Goal: Task Accomplishment & Management: Manage account settings

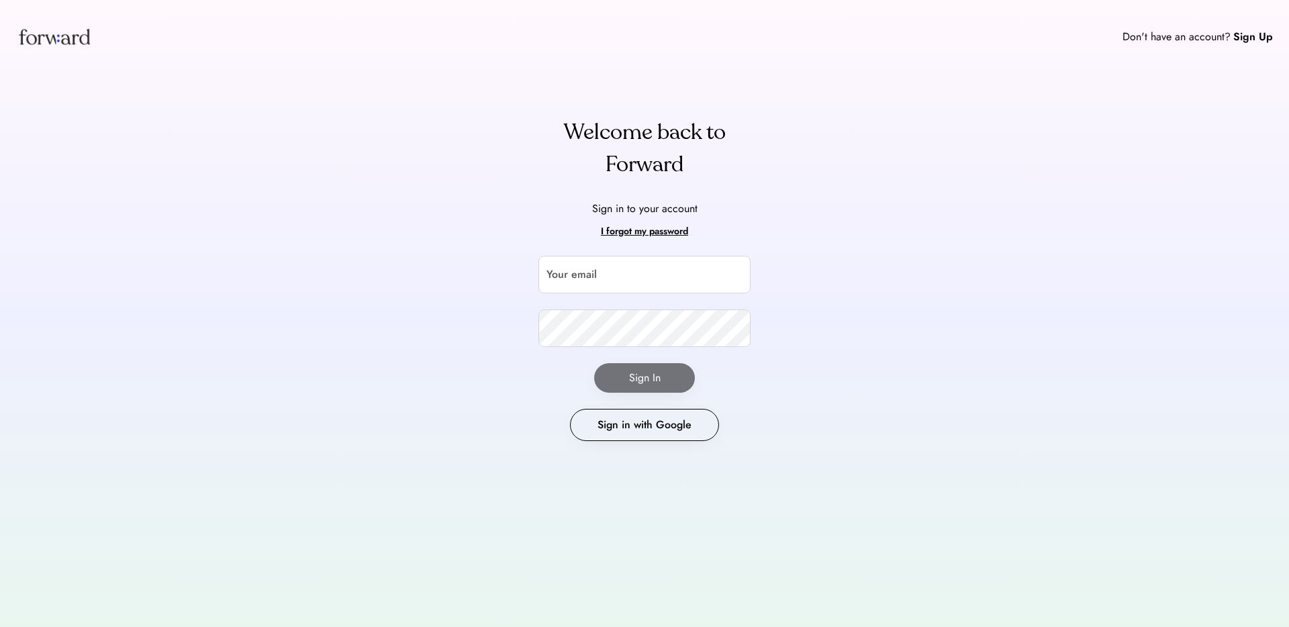
drag, startPoint x: 613, startPoint y: 446, endPoint x: 617, endPoint y: 435, distance: 11.5
click at [613, 446] on div "Welcome back to Forward Sign in to your account I forgot my password Your email…" at bounding box center [644, 305] width 244 height 379
click at [617, 435] on button "Sign in with Google" at bounding box center [644, 425] width 149 height 32
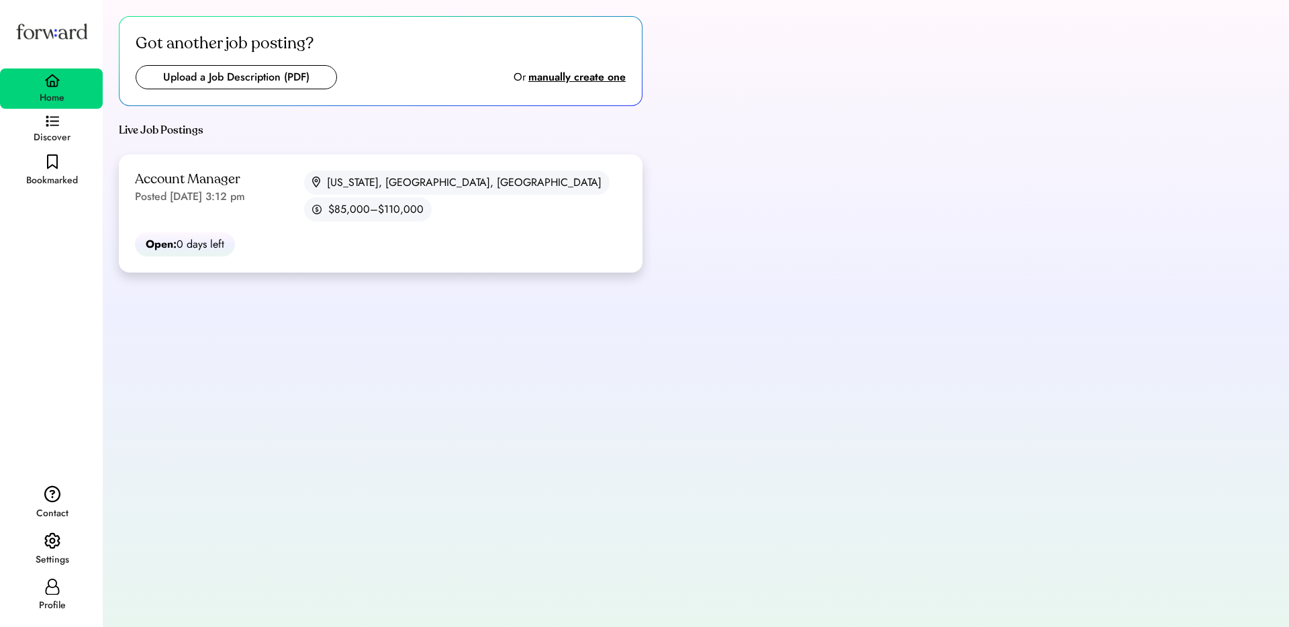
click at [338, 210] on div "Account Manager Posted [DATE] 3:12 pm [US_STATE], [GEOGRAPHIC_DATA], [GEOGRAPHI…" at bounding box center [381, 213] width 524 height 118
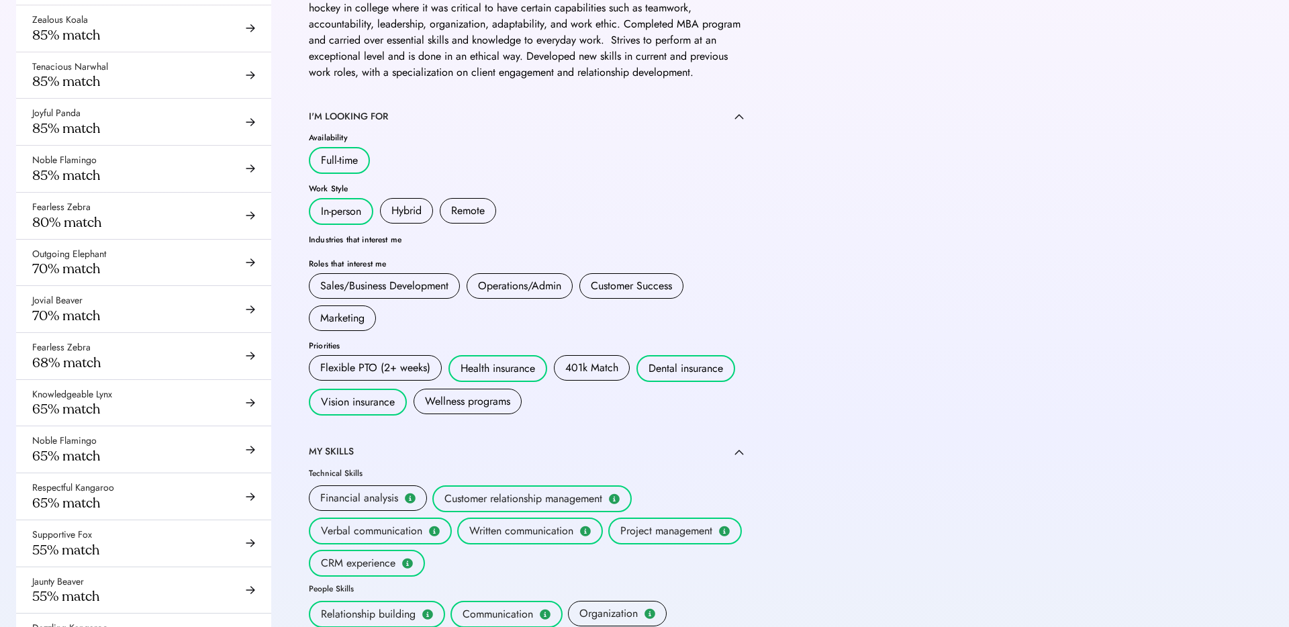
scroll to position [56, 0]
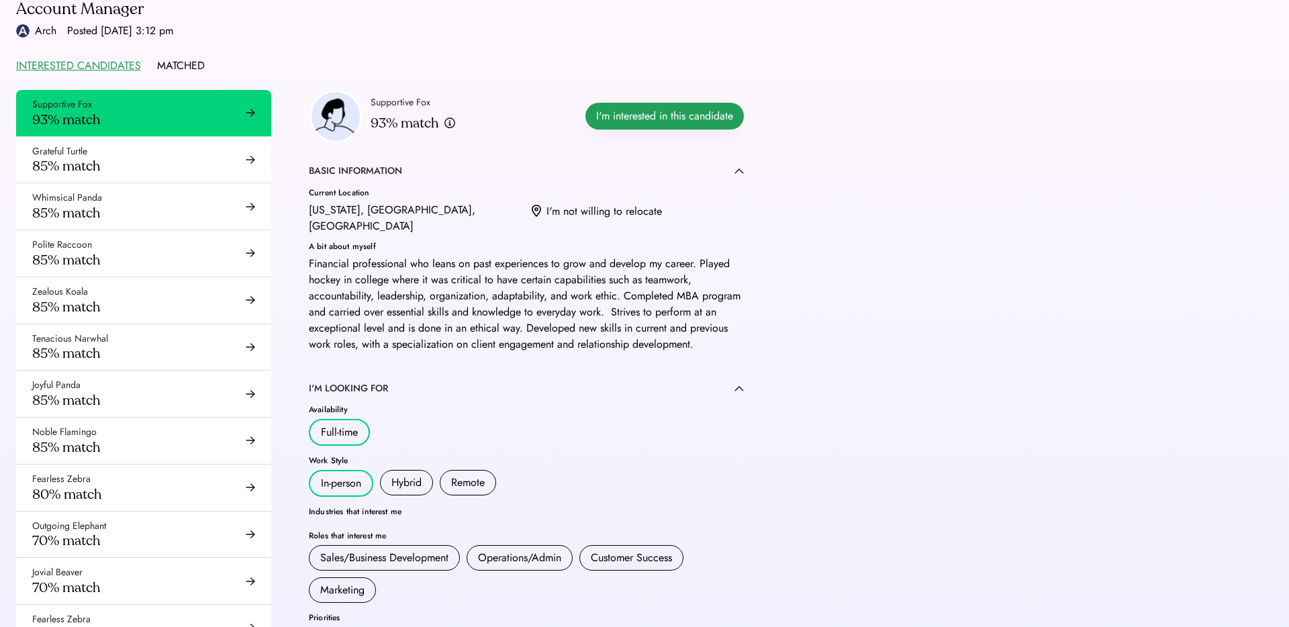
click at [656, 117] on button "I'm interested in this candidate" at bounding box center [664, 116] width 158 height 27
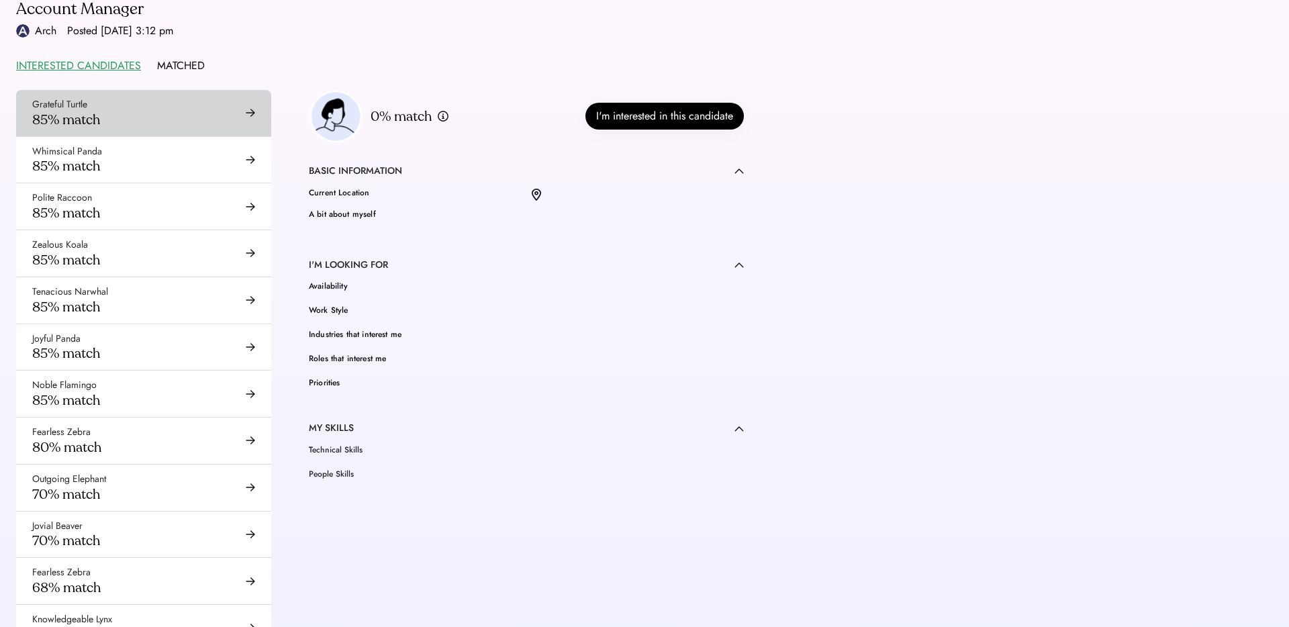
click at [223, 117] on div "Grateful Turtle 85% match" at bounding box center [143, 113] width 255 height 46
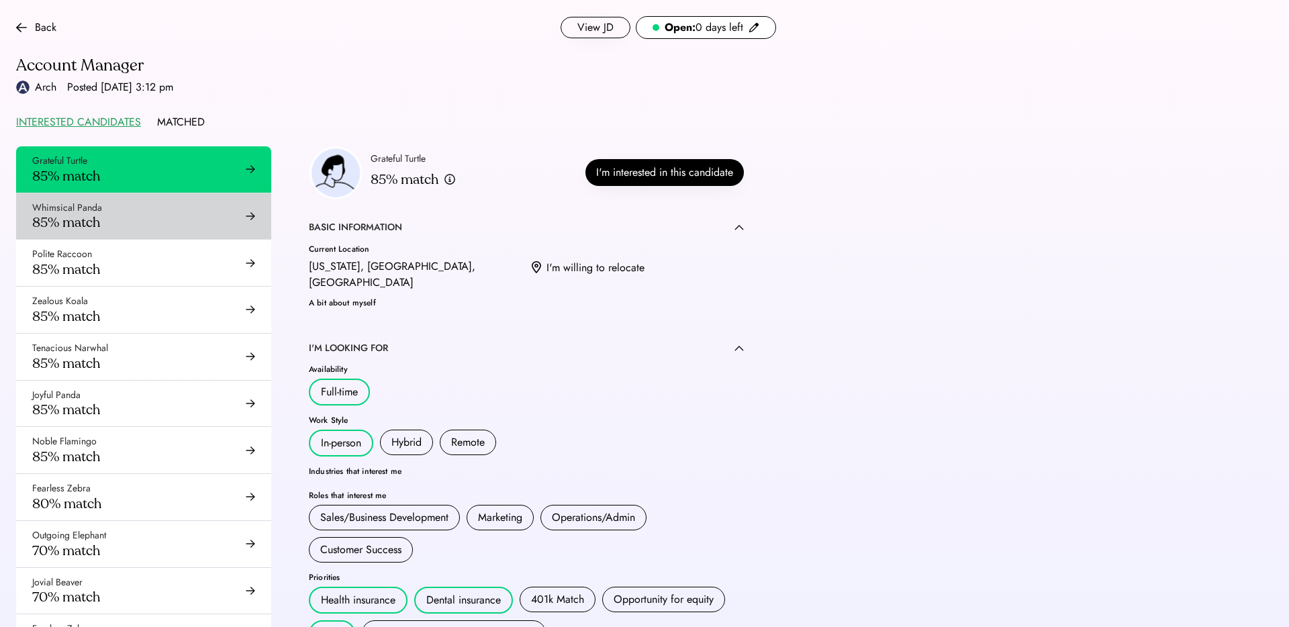
click at [142, 215] on div "Whimsical Panda 85% match" at bounding box center [143, 216] width 255 height 46
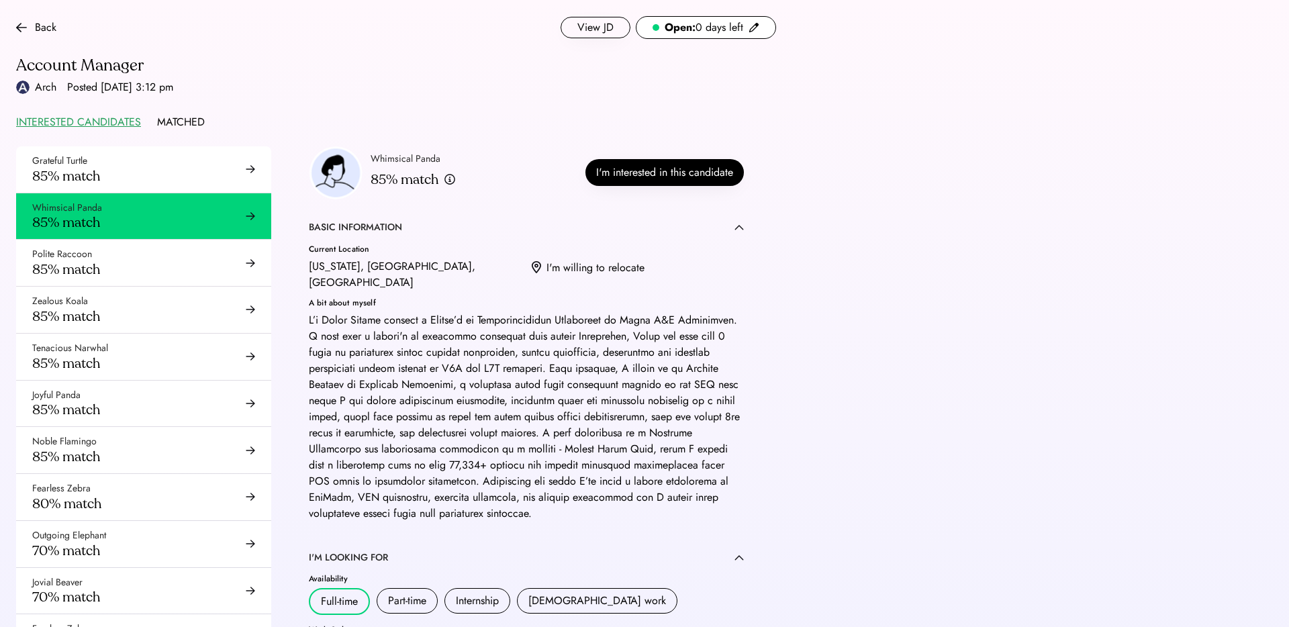
click at [173, 117] on div "MATCHED" at bounding box center [181, 122] width 48 height 16
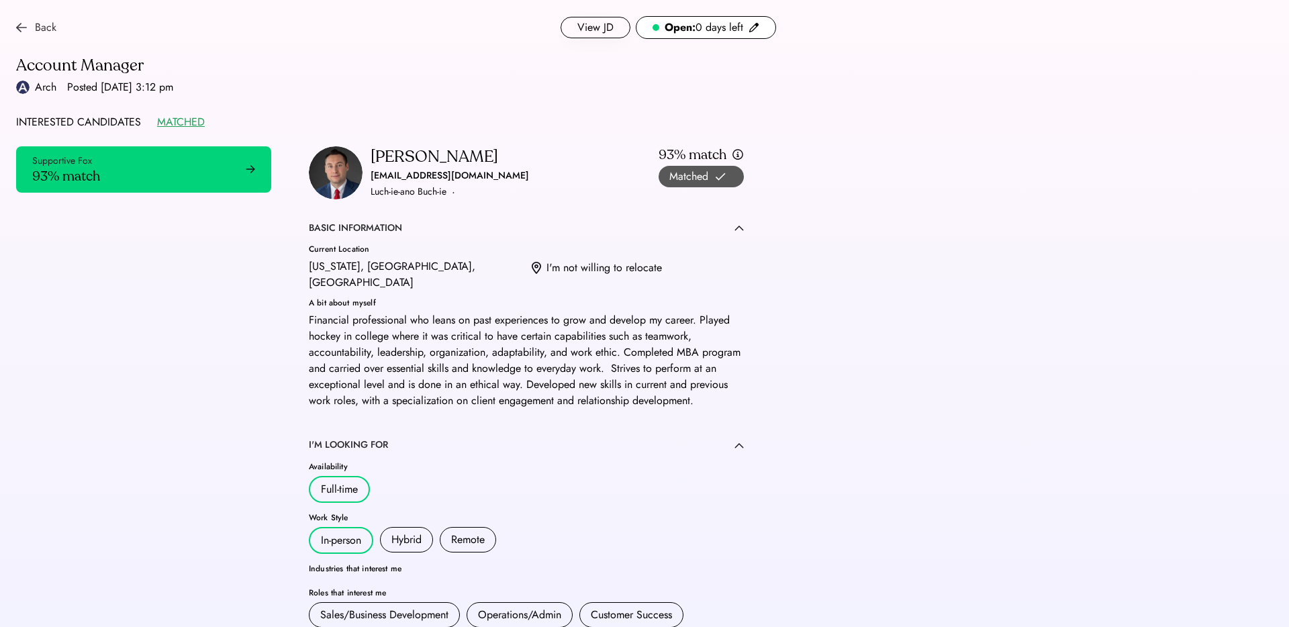
click at [26, 26] on img at bounding box center [21, 27] width 11 height 11
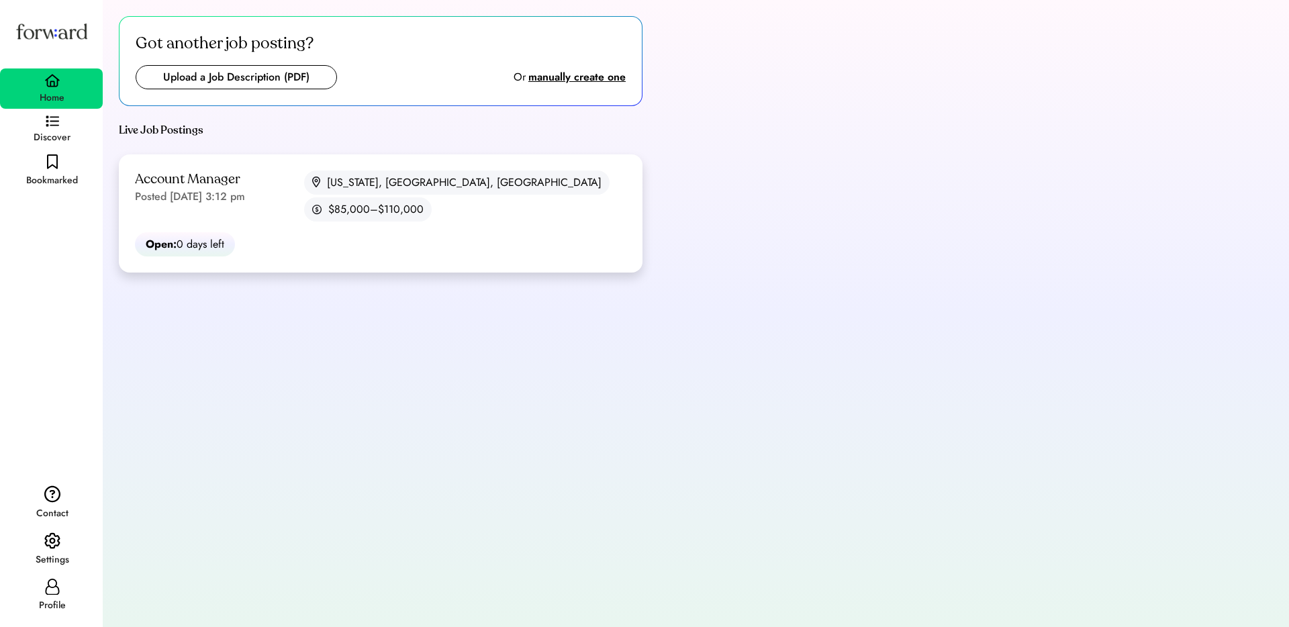
click at [303, 228] on div "Account Manager Posted [DATE] 3:12 pm [US_STATE], [GEOGRAPHIC_DATA], [GEOGRAPHI…" at bounding box center [381, 213] width 524 height 118
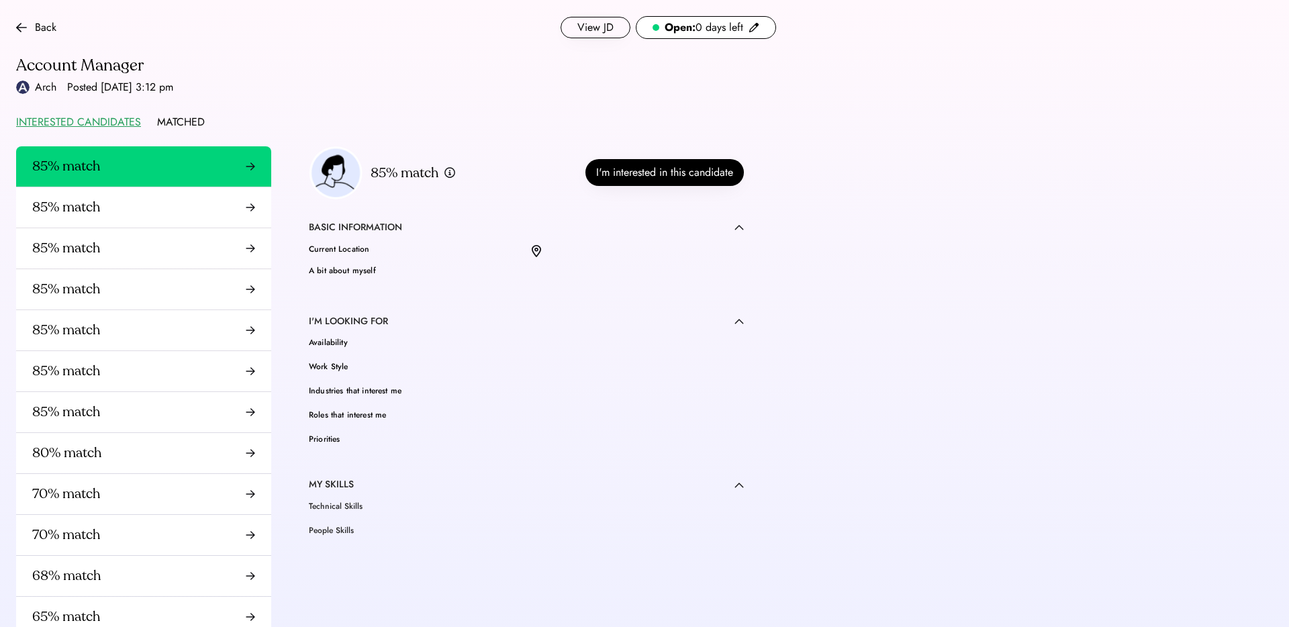
click at [74, 120] on div "INTERESTED CANDIDATES" at bounding box center [78, 122] width 125 height 16
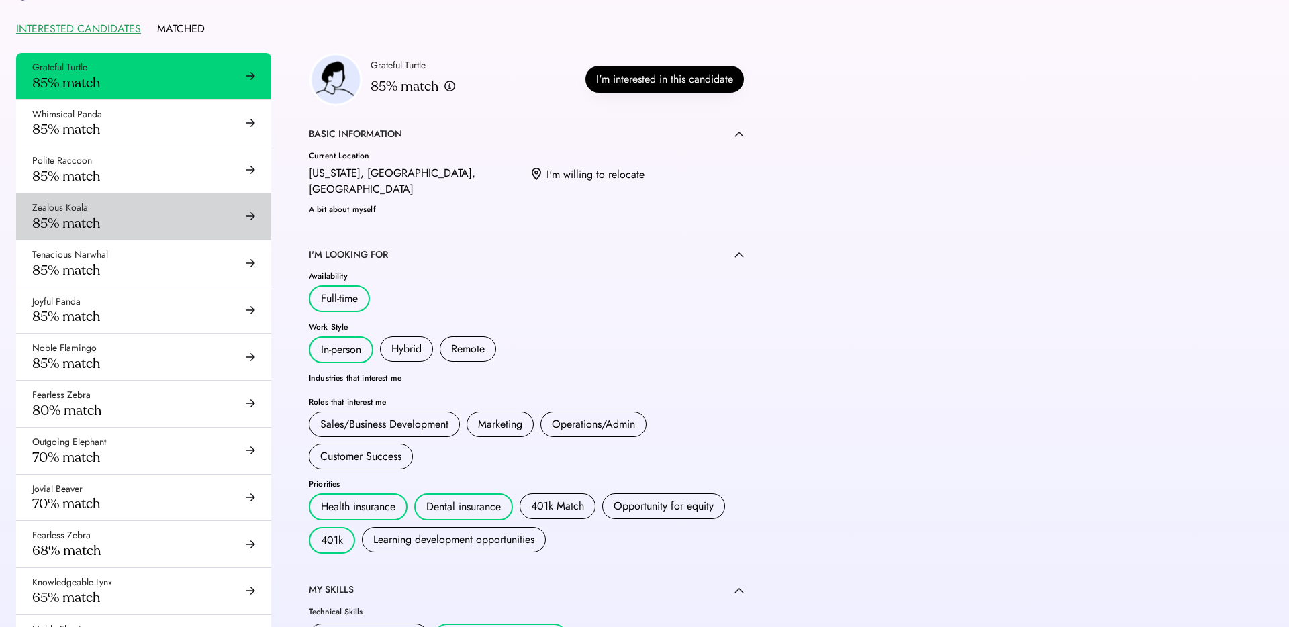
scroll to position [85, 0]
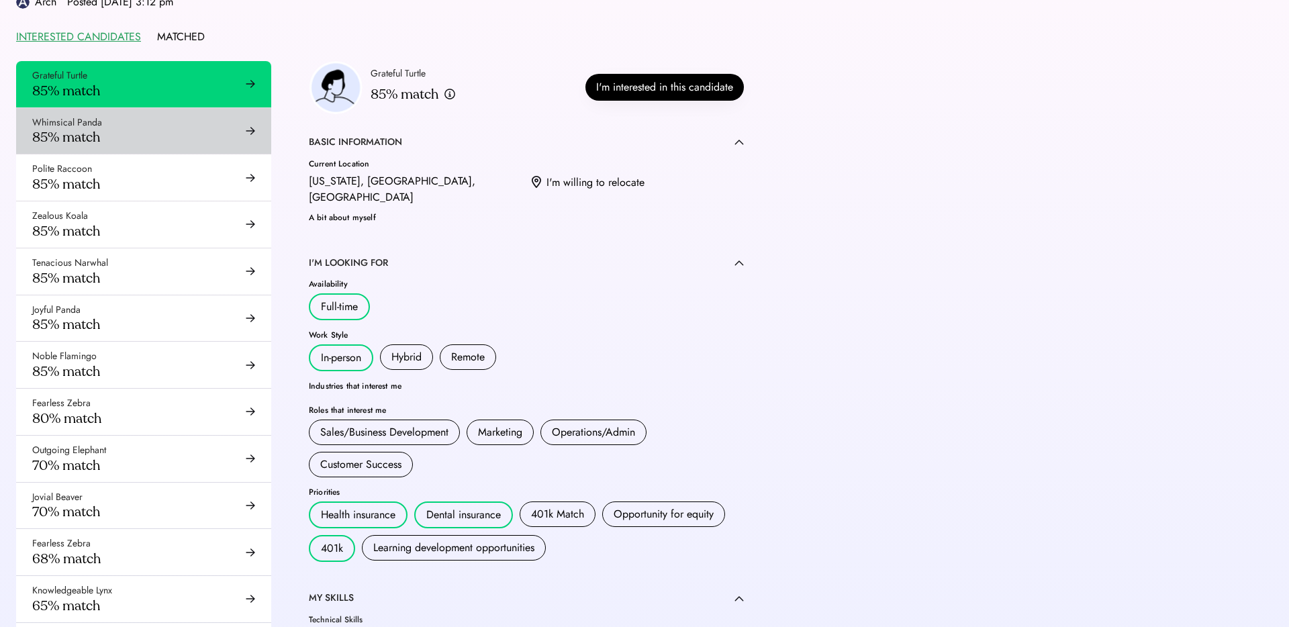
click at [199, 146] on div "Whimsical Panda 85% match" at bounding box center [143, 131] width 255 height 46
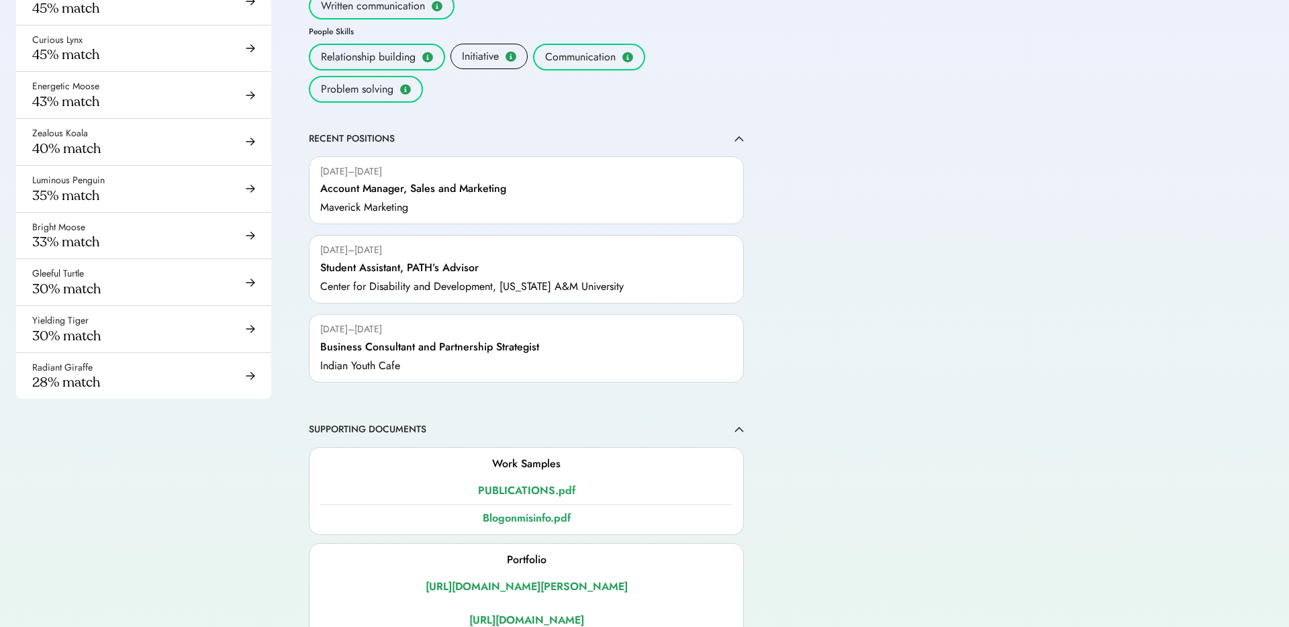
scroll to position [1058, 0]
click at [510, 578] on div "[URL][DOMAIN_NAME][PERSON_NAME]" at bounding box center [526, 586] width 412 height 16
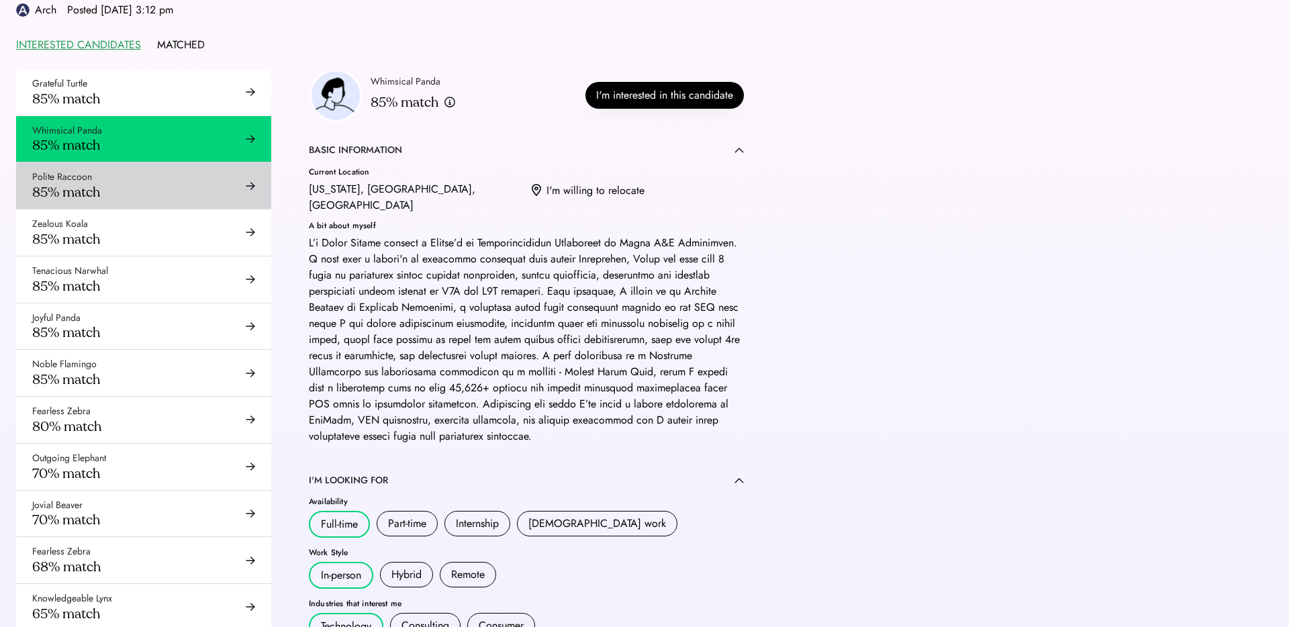
scroll to position [76, 0]
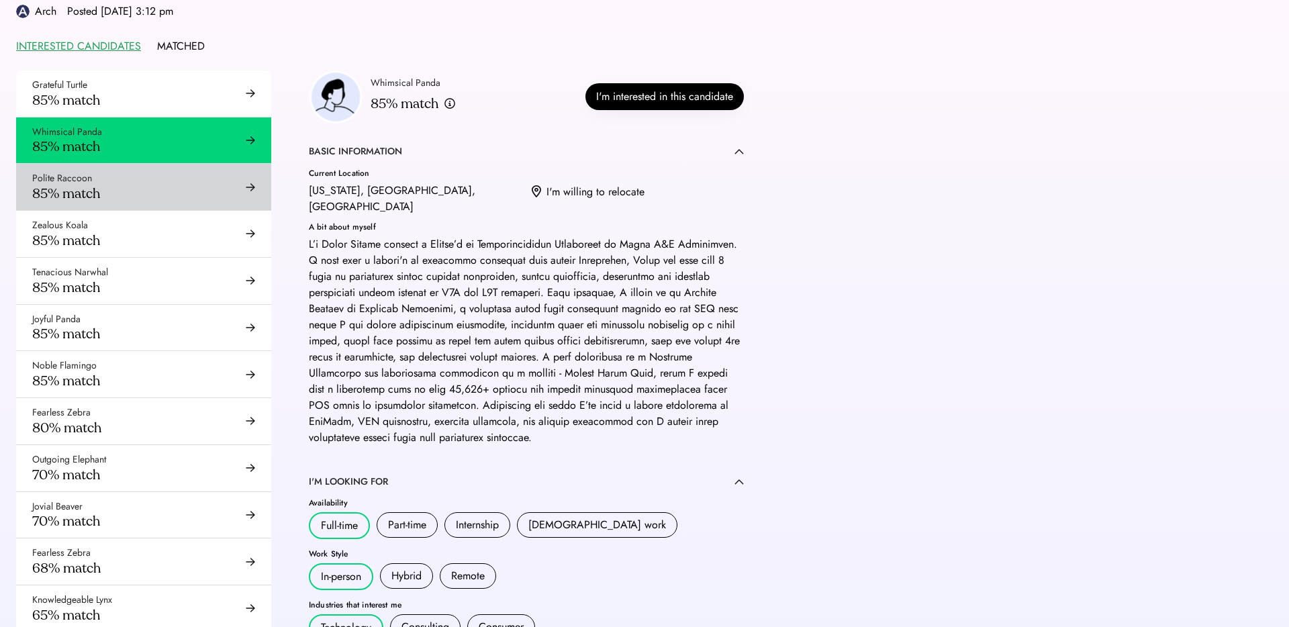
click at [136, 187] on div "Polite Raccoon 85% match" at bounding box center [143, 187] width 255 height 46
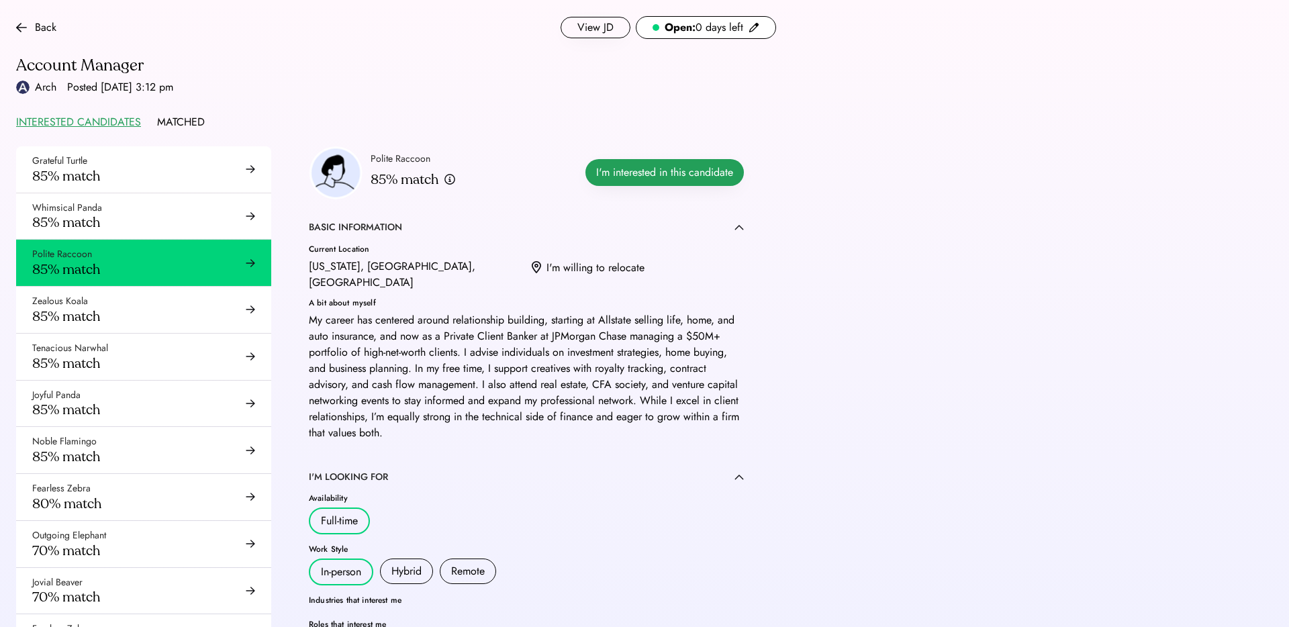
click at [711, 171] on button "I'm interested in this candidate" at bounding box center [664, 172] width 158 height 27
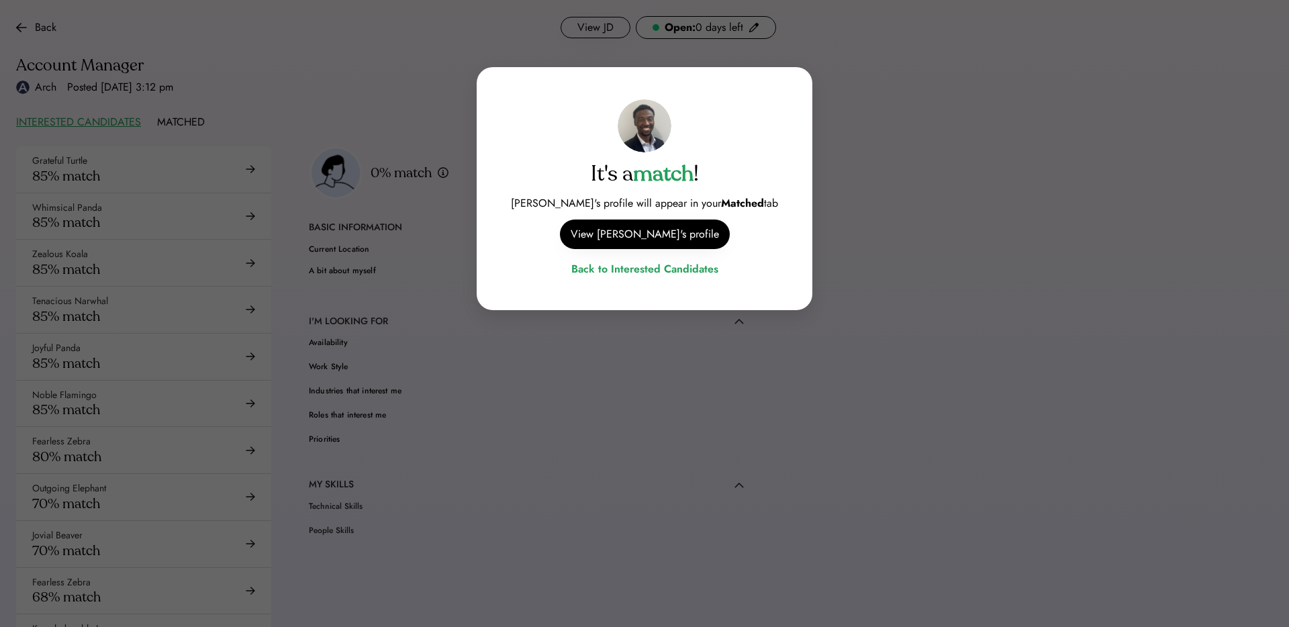
click at [463, 254] on div at bounding box center [644, 313] width 1289 height 627
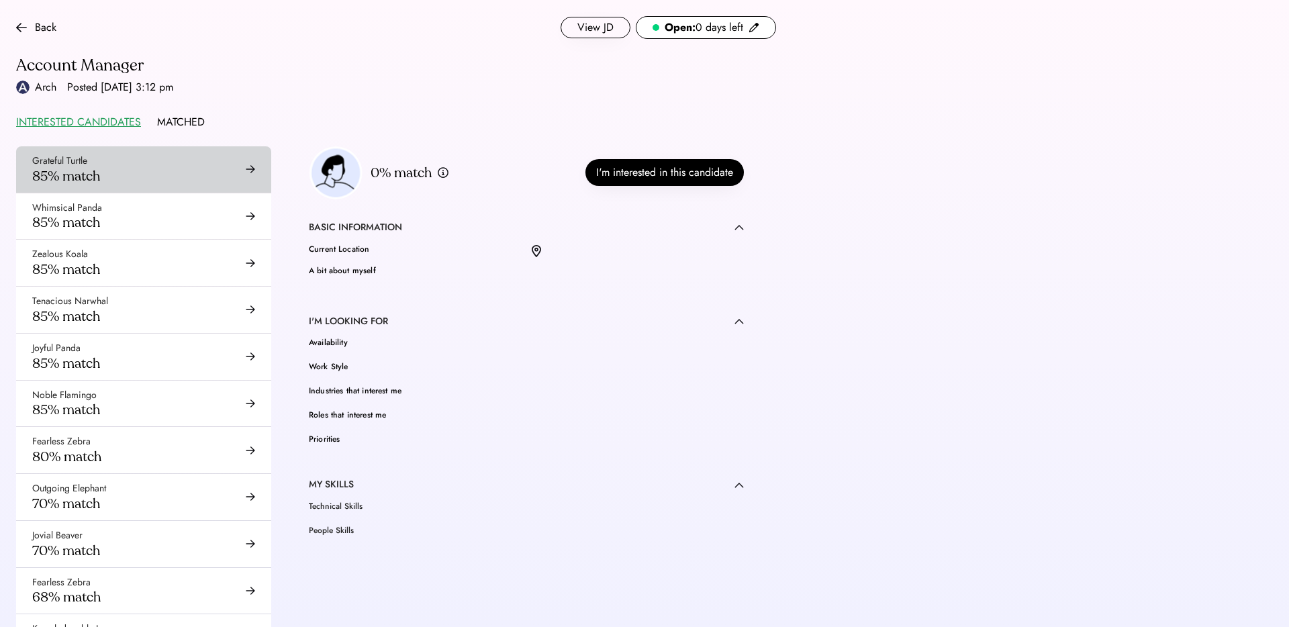
click at [202, 167] on div "Grateful Turtle 85% match" at bounding box center [143, 169] width 255 height 46
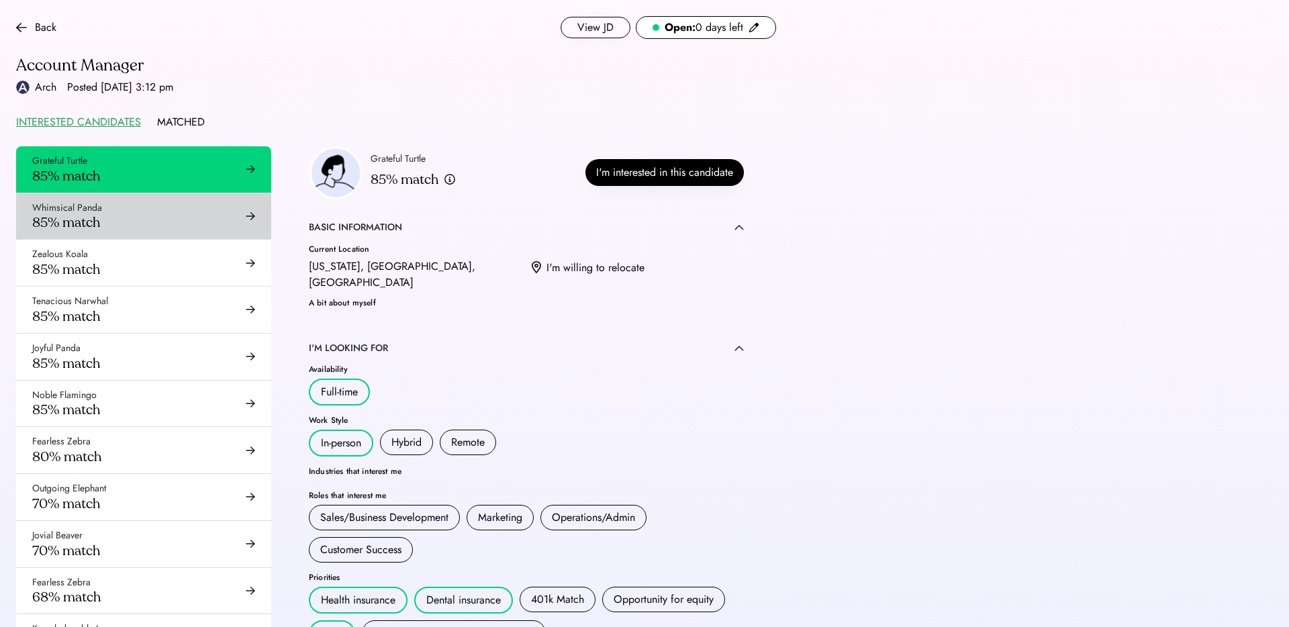
click at [208, 209] on div "Whimsical Panda 85% match" at bounding box center [143, 216] width 255 height 46
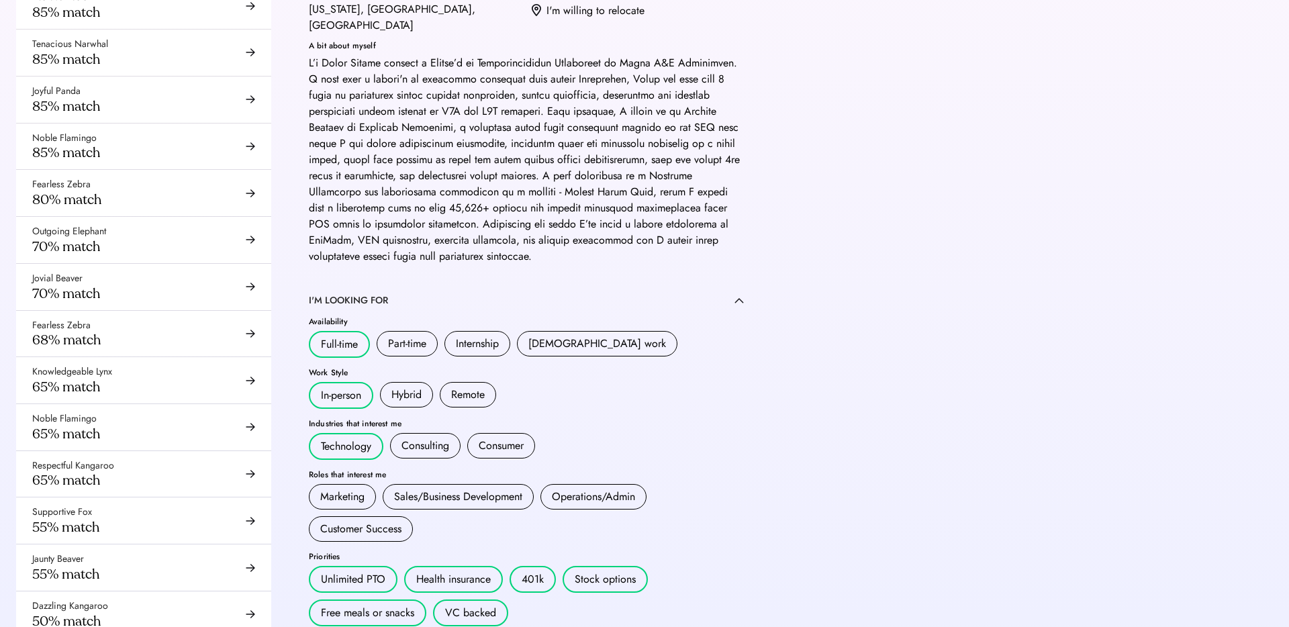
scroll to position [115, 0]
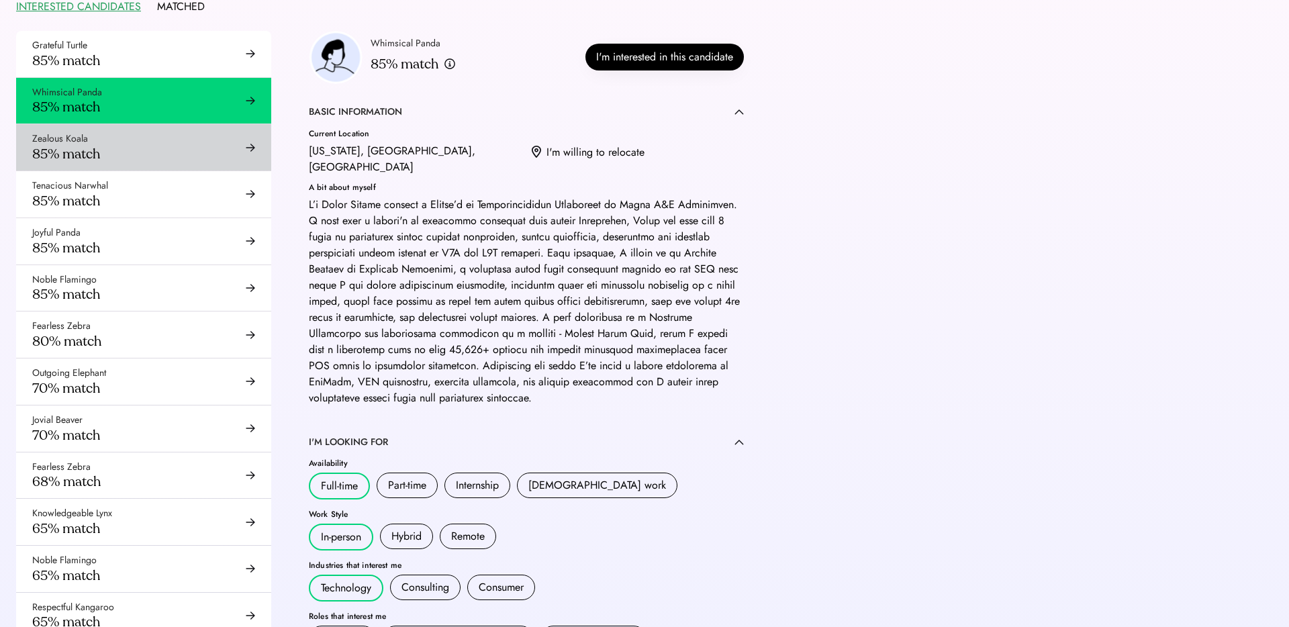
click at [162, 141] on div "Zealous Koala 85% match" at bounding box center [143, 147] width 255 height 46
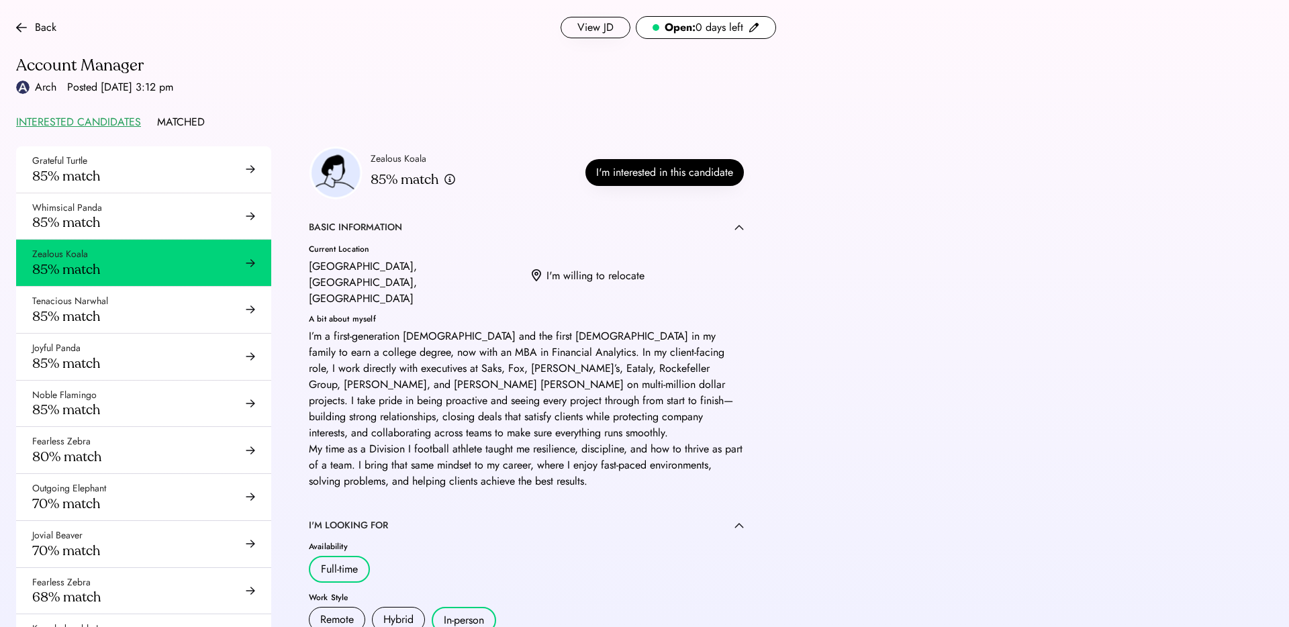
click at [177, 289] on div "Tenacious Narwhal 85% match" at bounding box center [143, 310] width 255 height 46
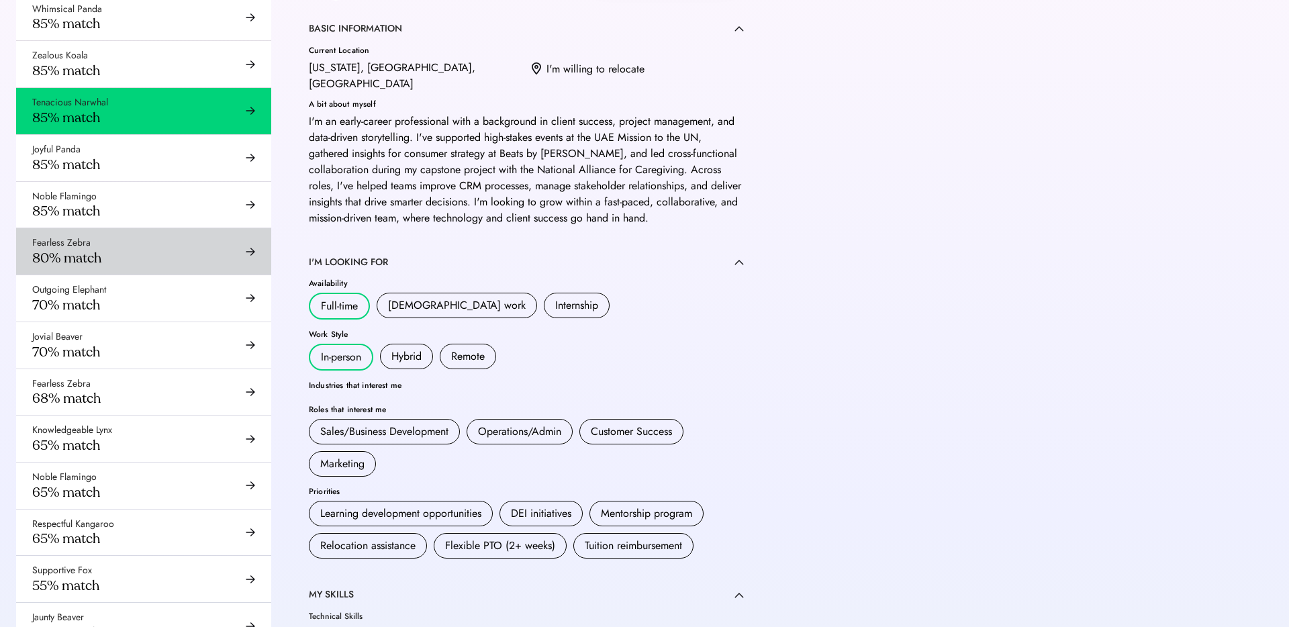
scroll to position [198, 0]
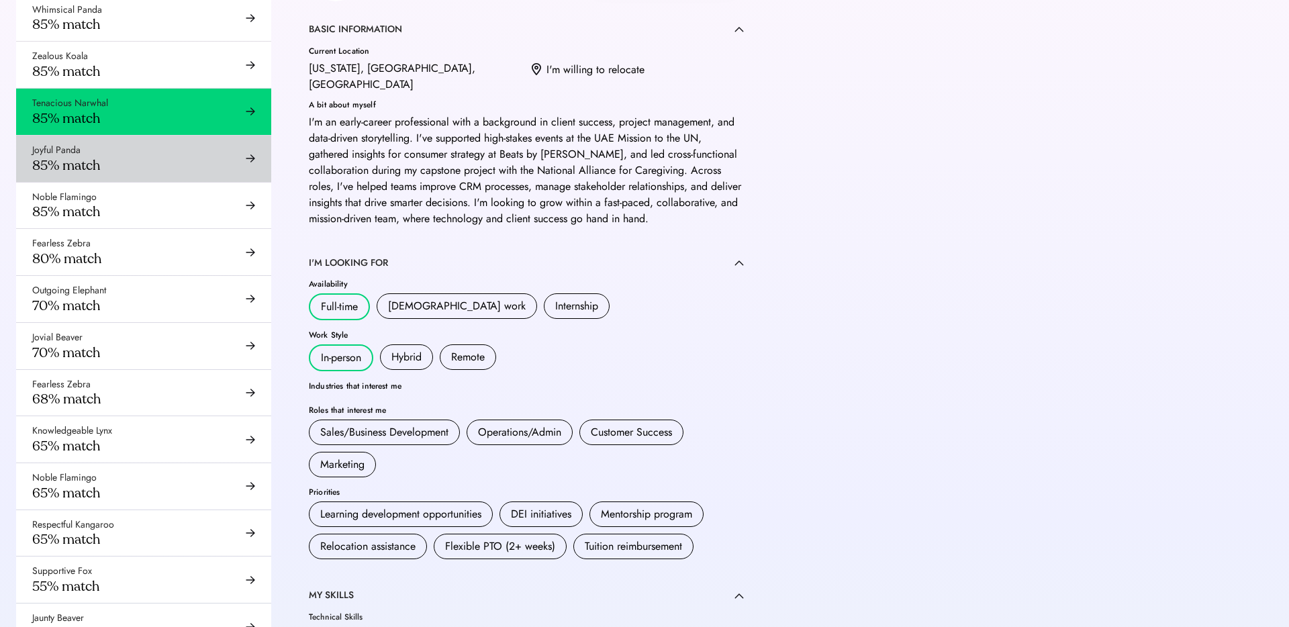
click at [213, 162] on div "Joyful Panda 85% match" at bounding box center [143, 159] width 255 height 46
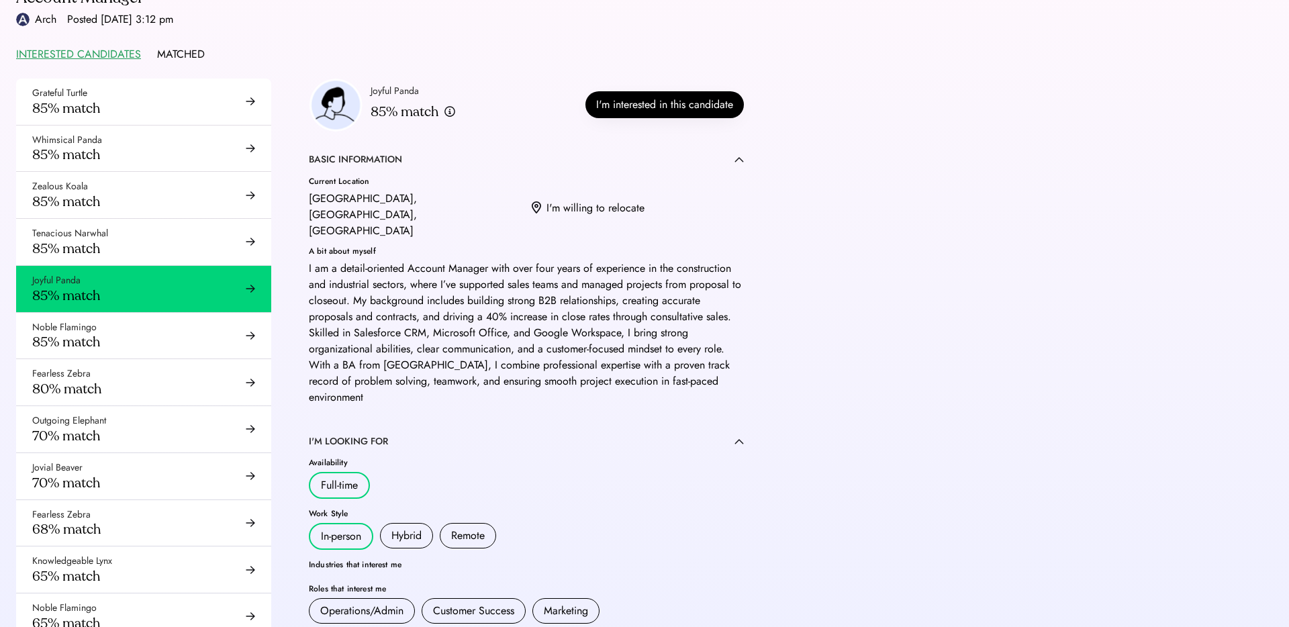
scroll to position [53, 0]
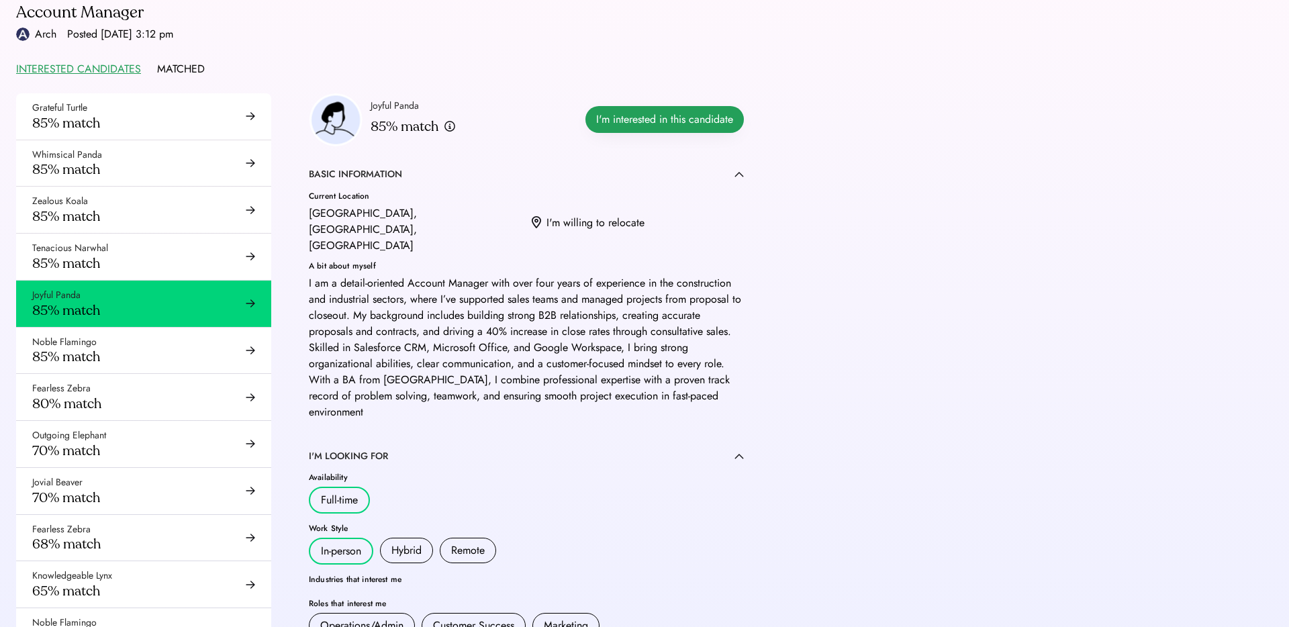
click at [674, 121] on button "I'm interested in this candidate" at bounding box center [664, 119] width 158 height 27
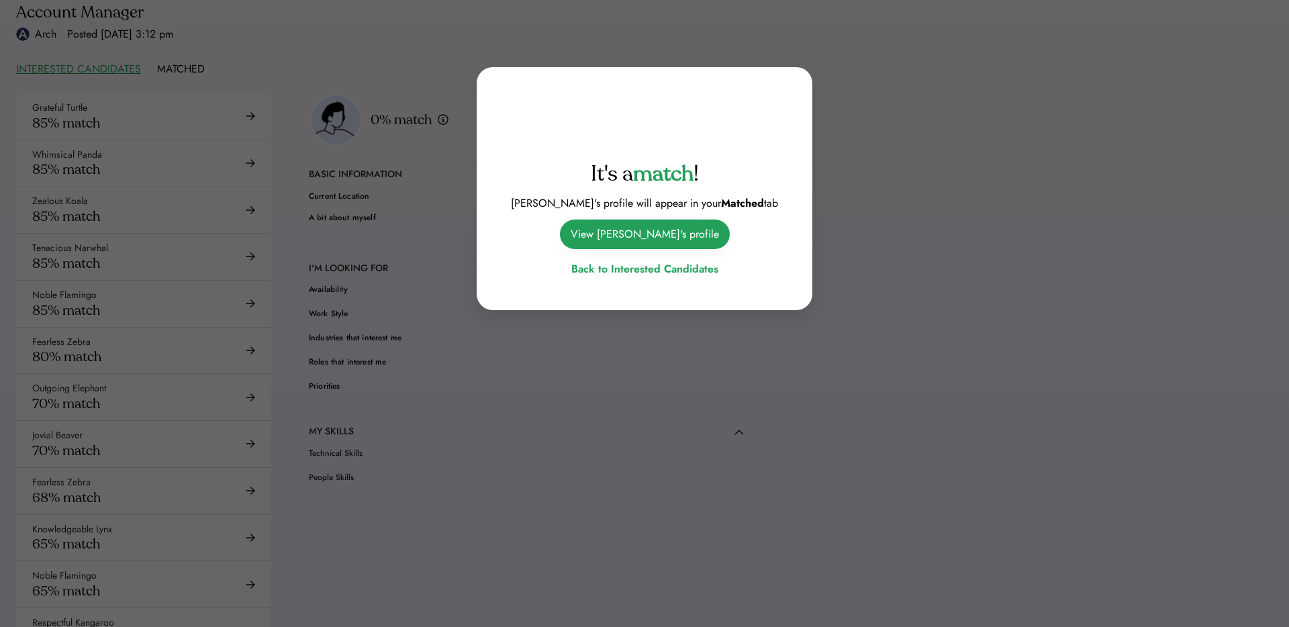
click at [633, 238] on button "View Nazaz's profile" at bounding box center [645, 234] width 170 height 30
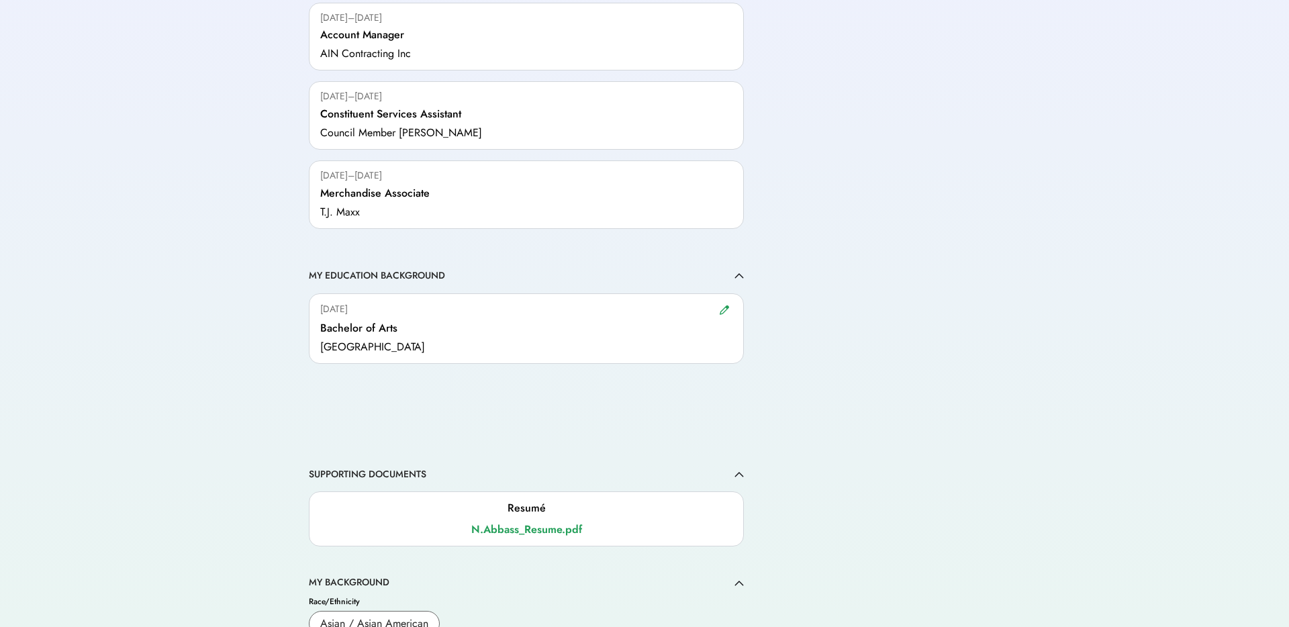
scroll to position [1252, 0]
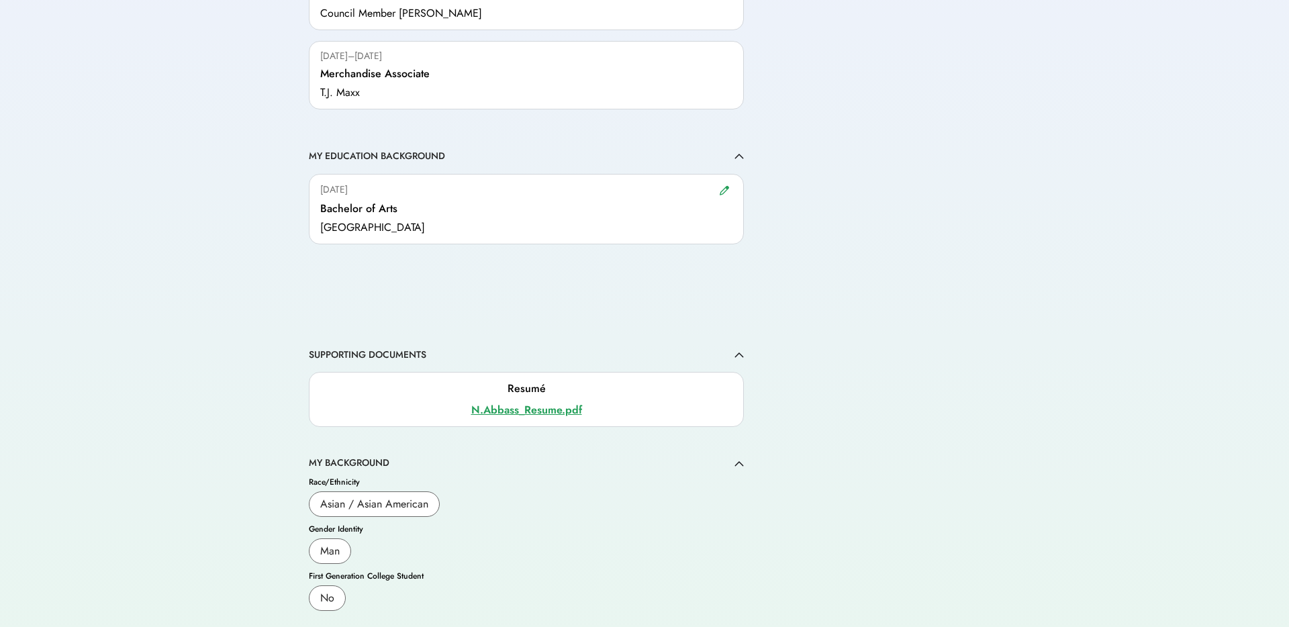
click at [487, 402] on div "N.Abbass_Resume.pdf" at bounding box center [526, 410] width 412 height 16
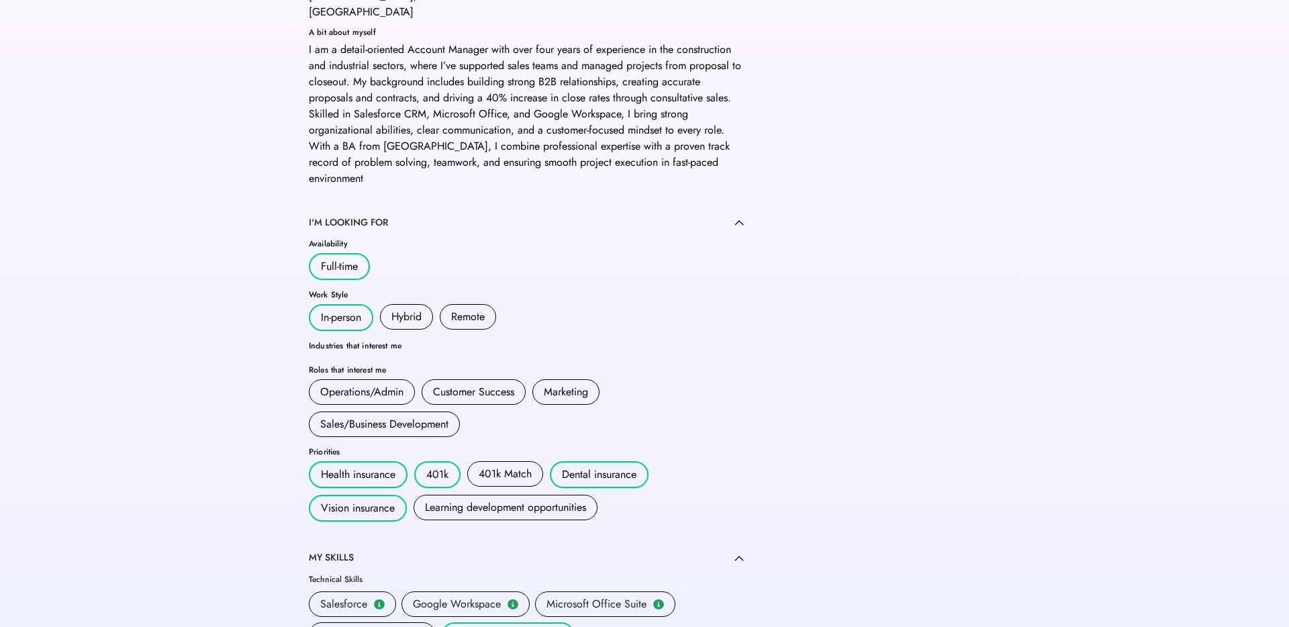
scroll to position [0, 0]
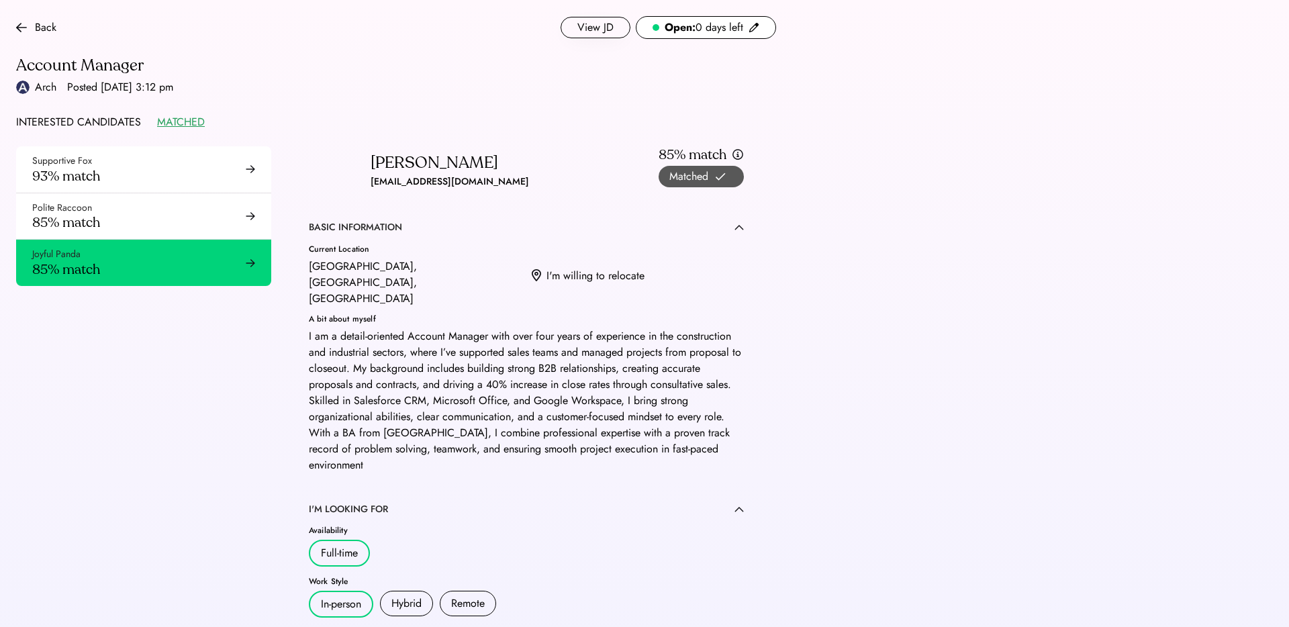
click at [63, 119] on div "INTERESTED CANDIDATES" at bounding box center [78, 122] width 125 height 16
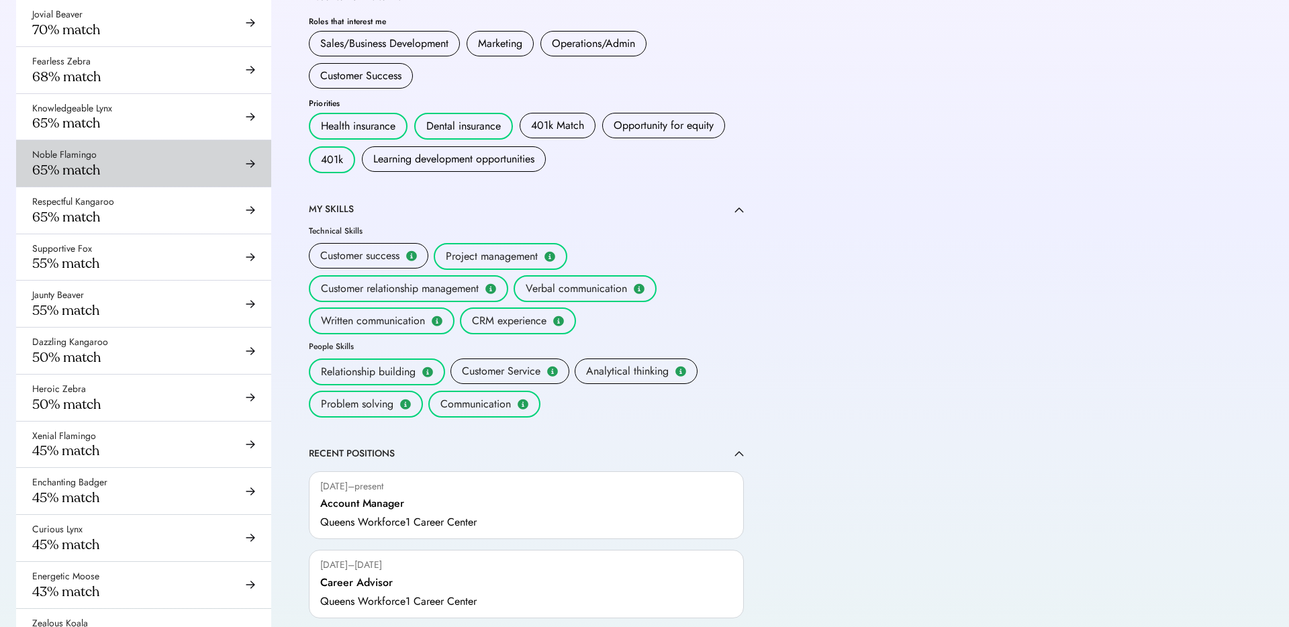
scroll to position [752, 0]
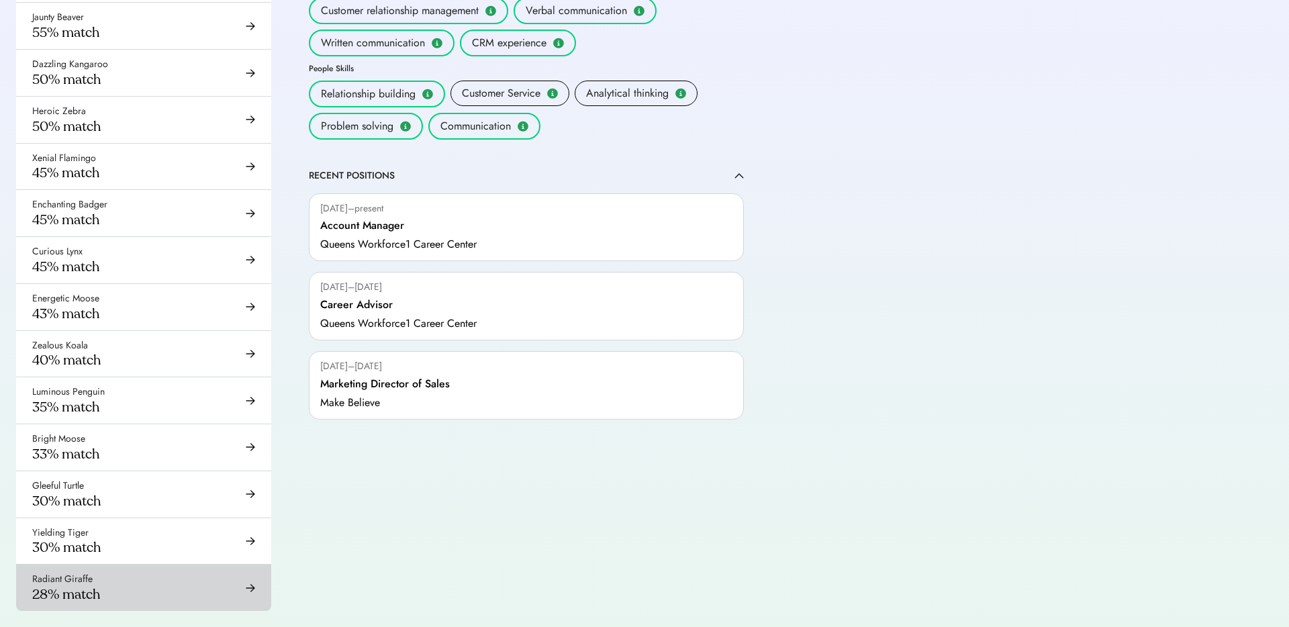
click at [189, 584] on div "Radiant Giraffe 28% match" at bounding box center [143, 587] width 255 height 46
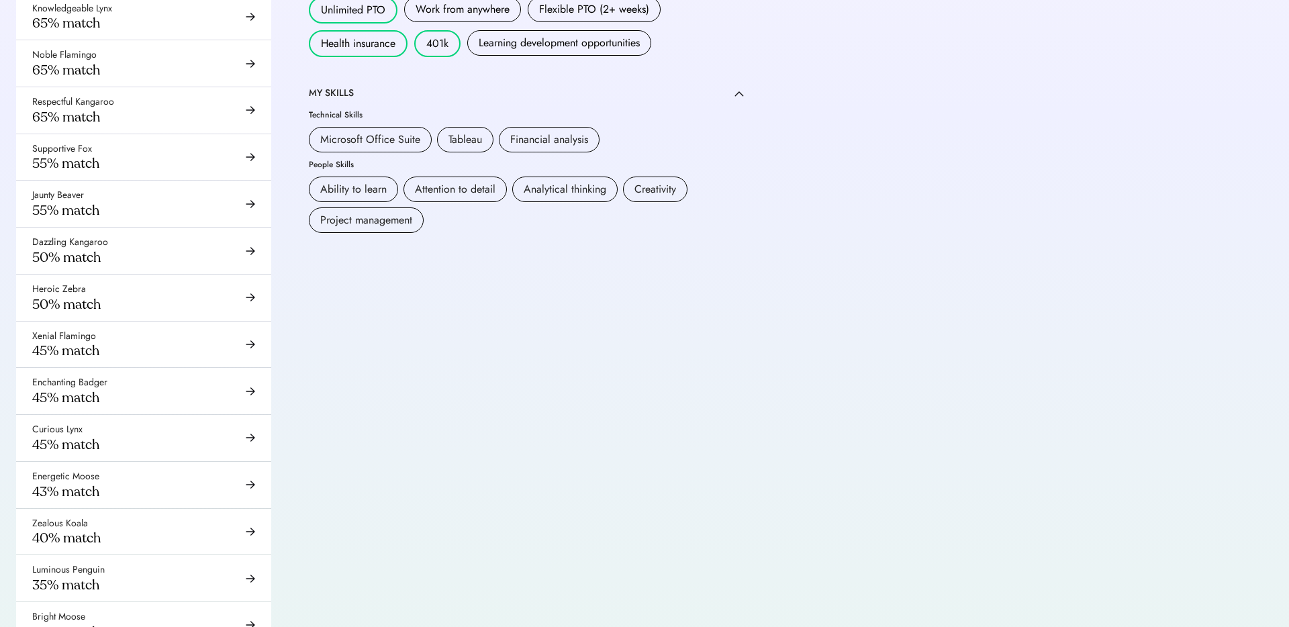
scroll to position [752, 0]
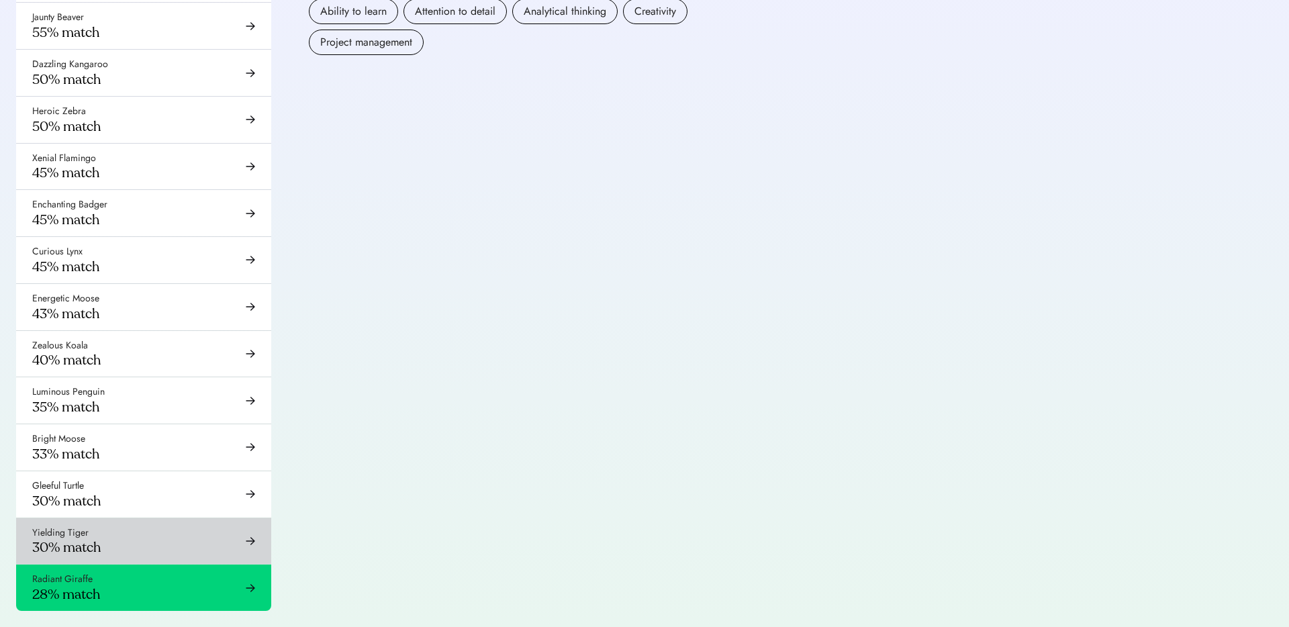
click at [80, 532] on div "Yielding Tiger" at bounding box center [60, 532] width 56 height 13
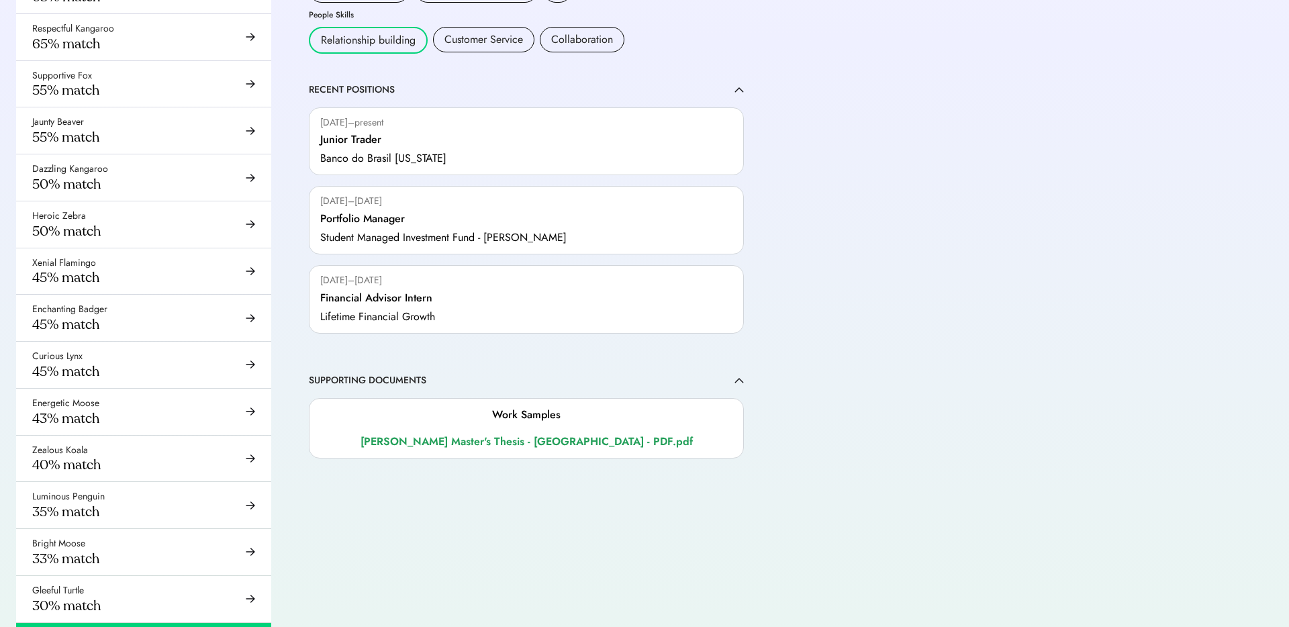
scroll to position [752, 0]
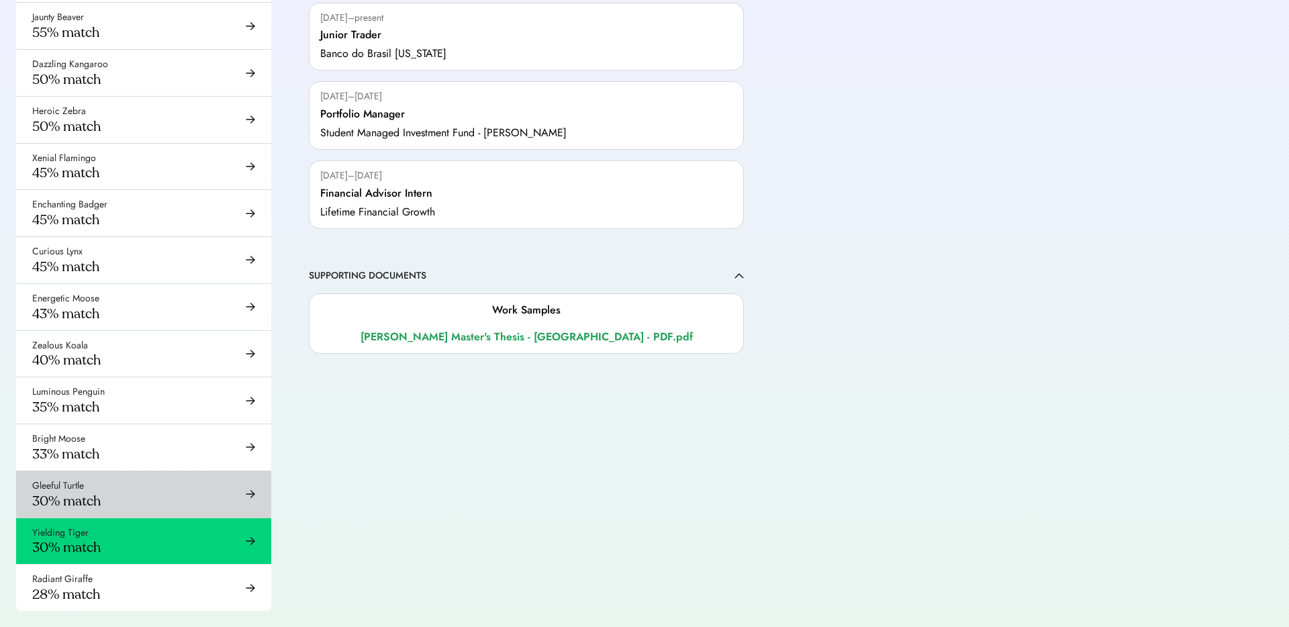
click at [140, 482] on div "Gleeful Turtle 30% match" at bounding box center [143, 494] width 255 height 46
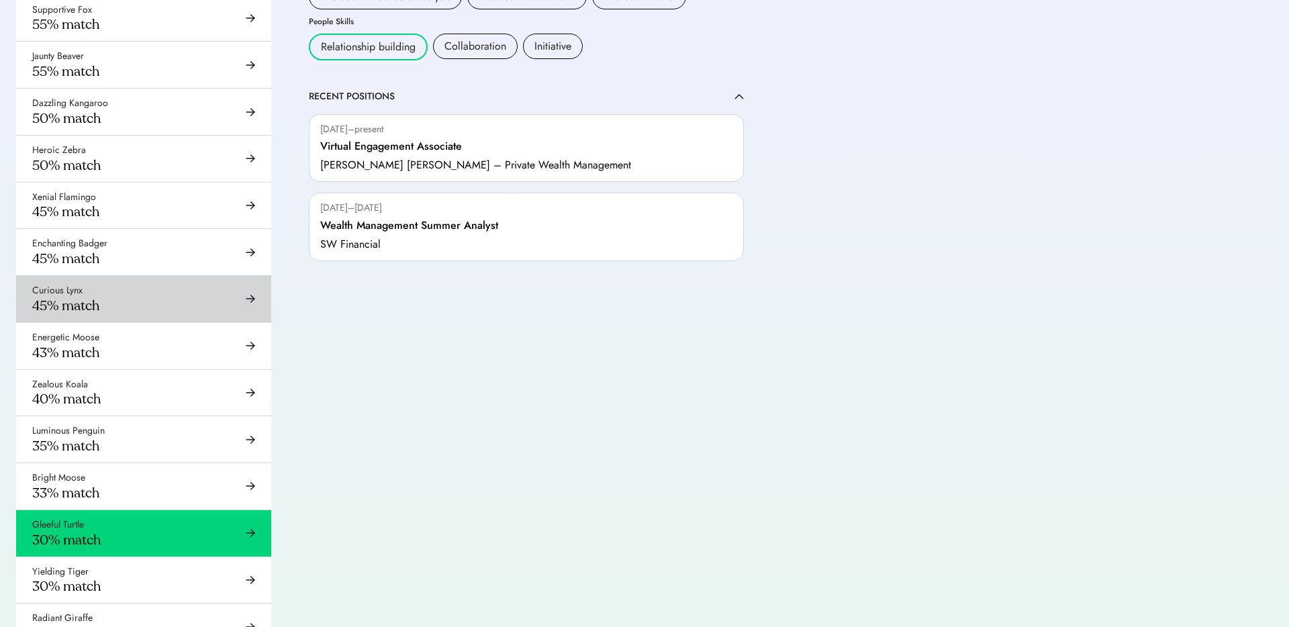
scroll to position [717, 0]
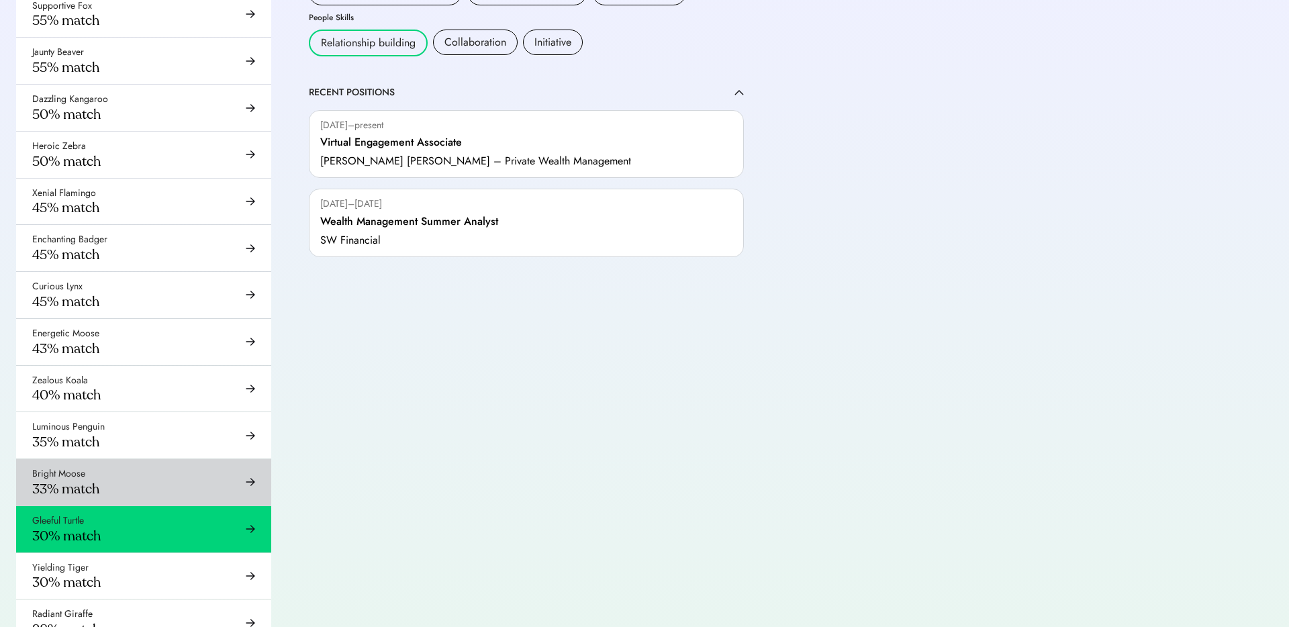
click at [117, 481] on div "Bright Moose 33% match" at bounding box center [143, 482] width 255 height 46
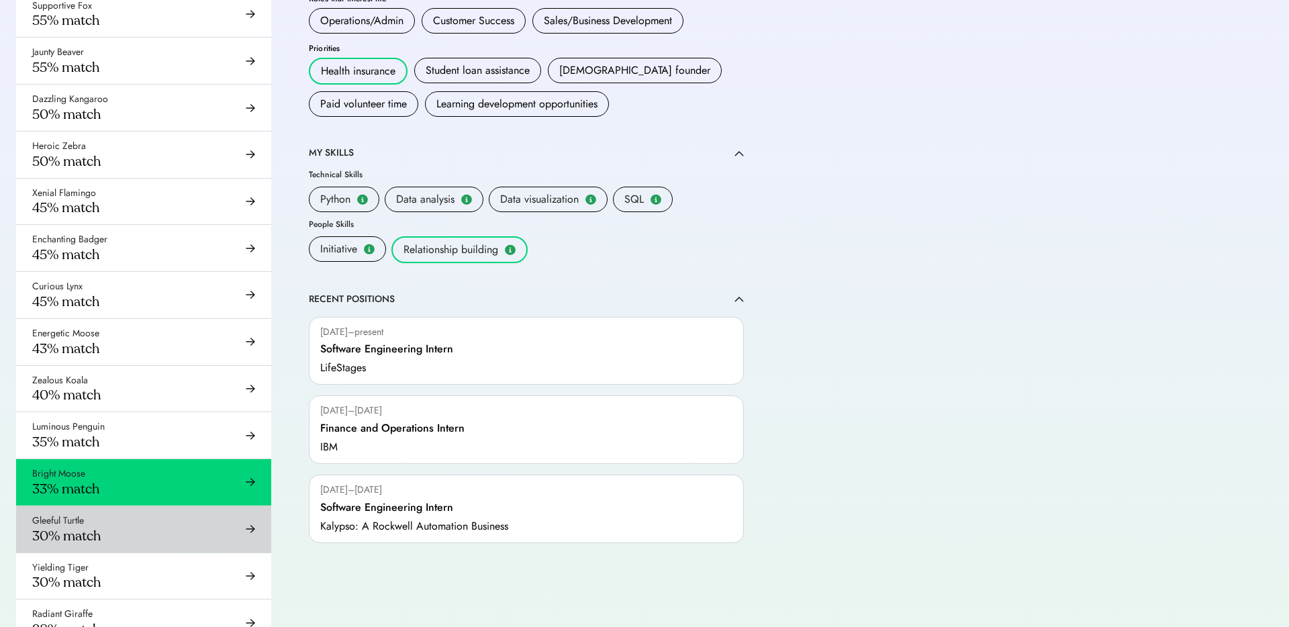
click at [106, 526] on div "Gleeful Turtle 30% match" at bounding box center [143, 529] width 255 height 46
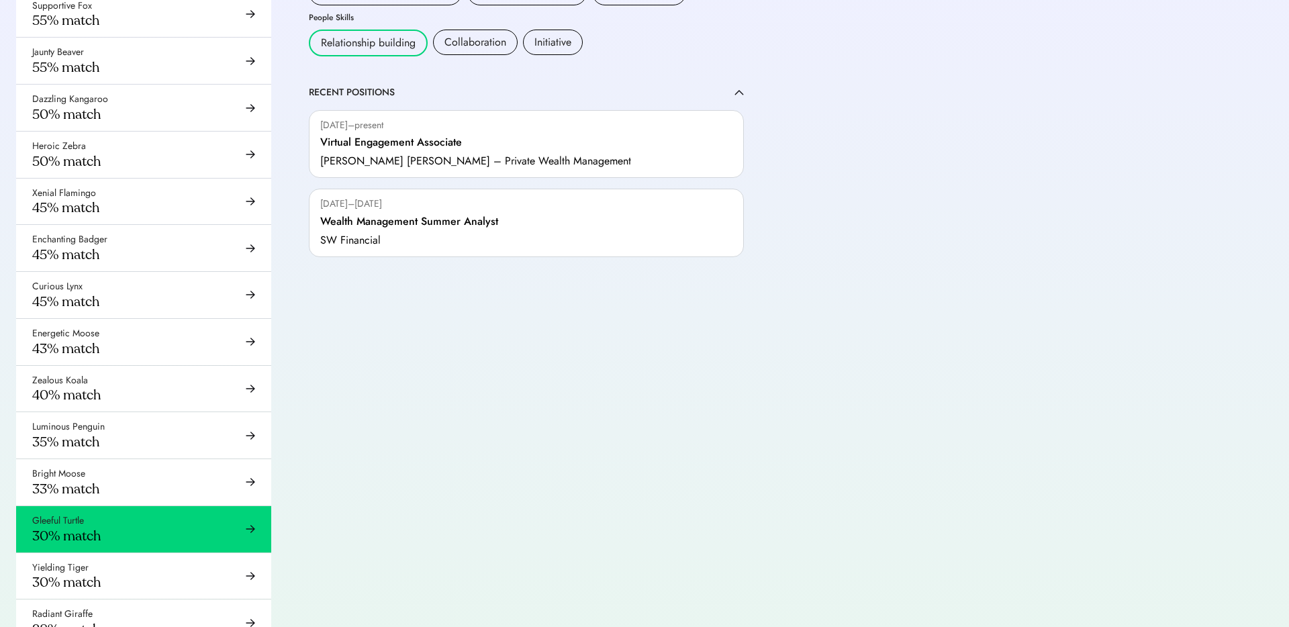
click at [425, 153] on div "Morgan Stanley – Private Wealth Management" at bounding box center [475, 161] width 311 height 16
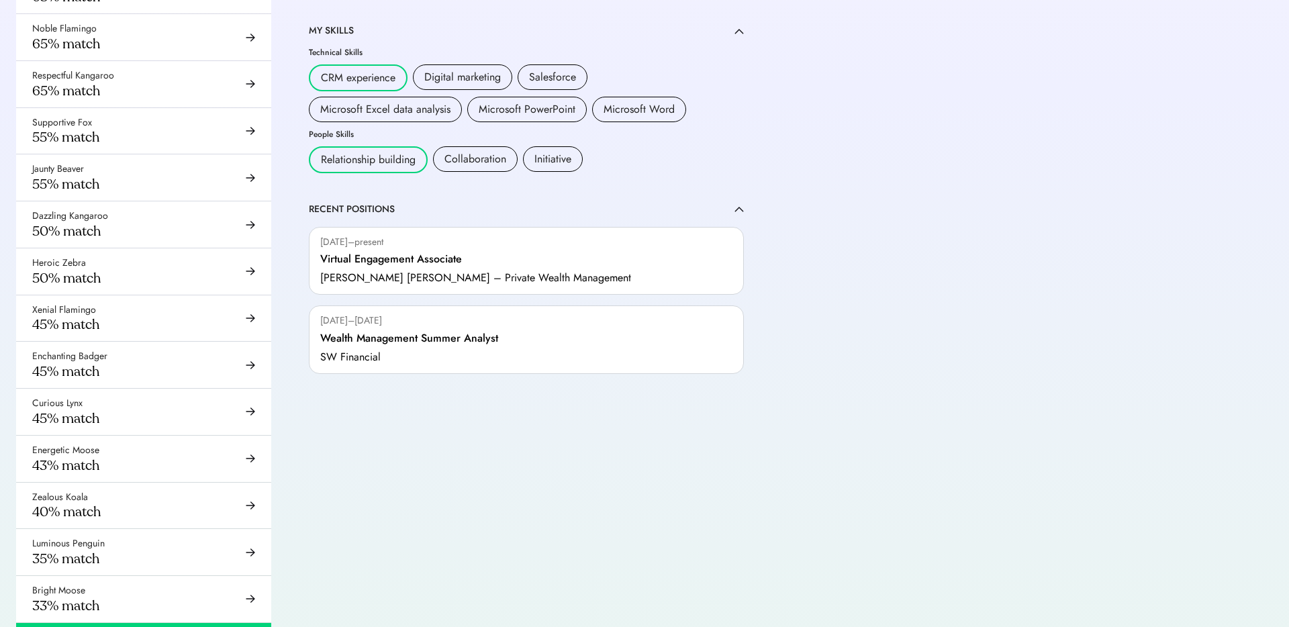
scroll to position [752, 0]
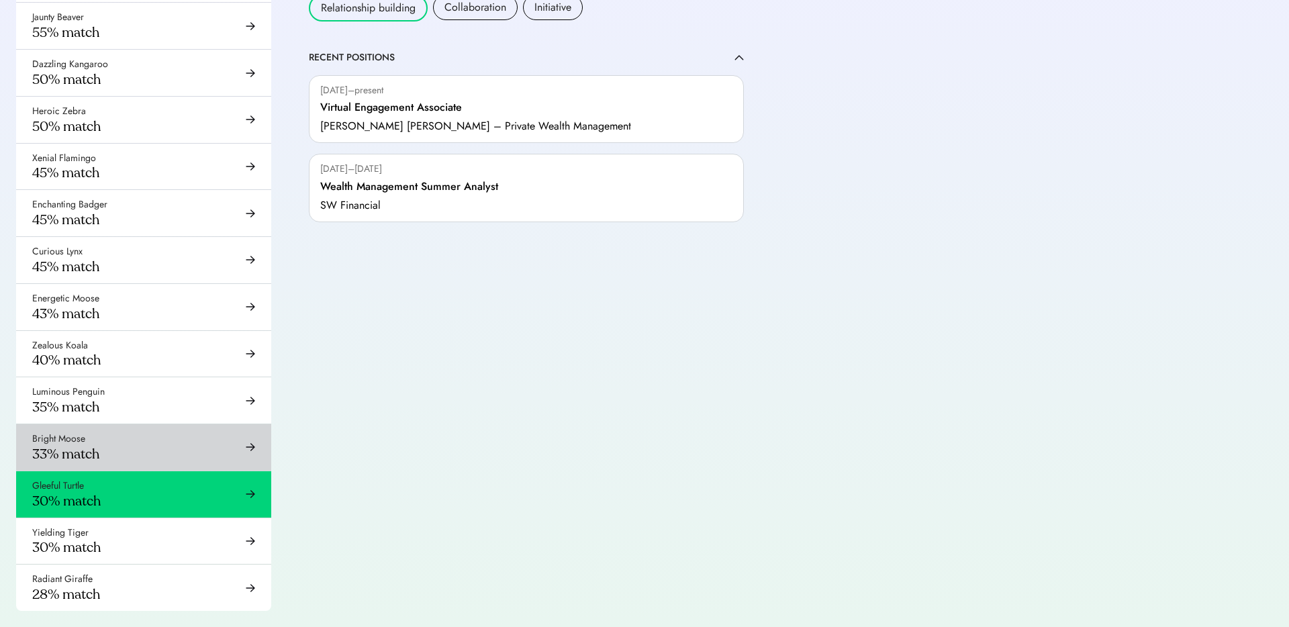
click at [103, 444] on div "Bright Moose 33% match" at bounding box center [143, 447] width 255 height 46
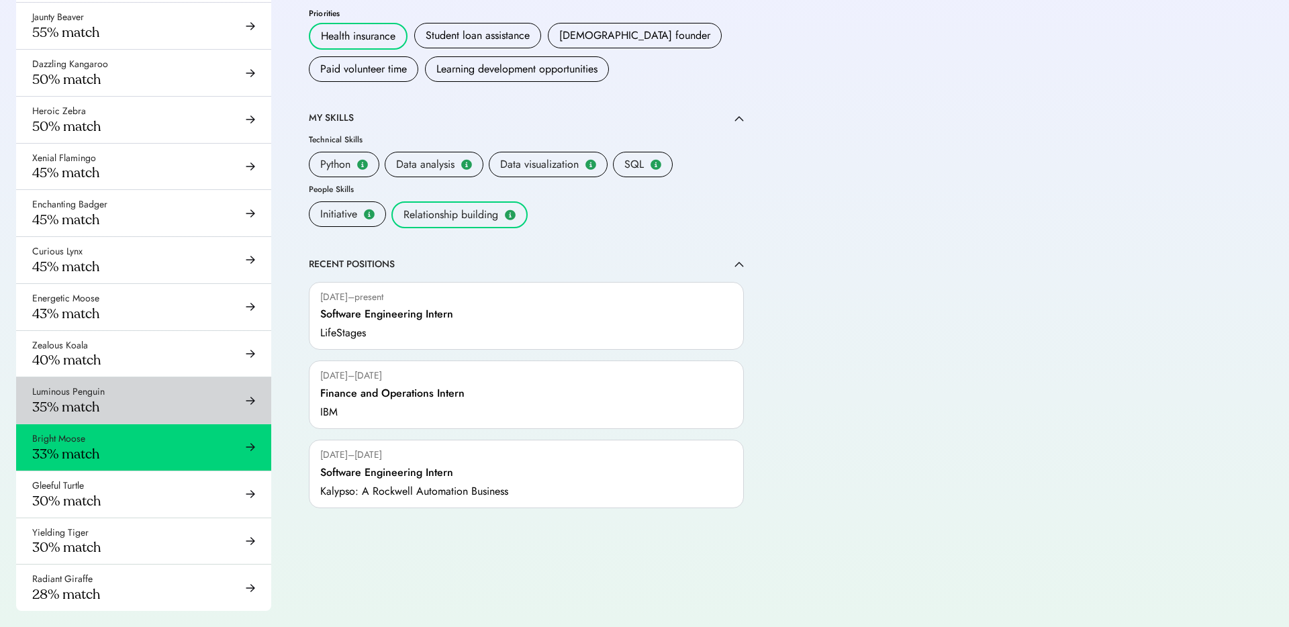
click at [113, 395] on div "Luminous Penguin 35% match" at bounding box center [143, 400] width 255 height 46
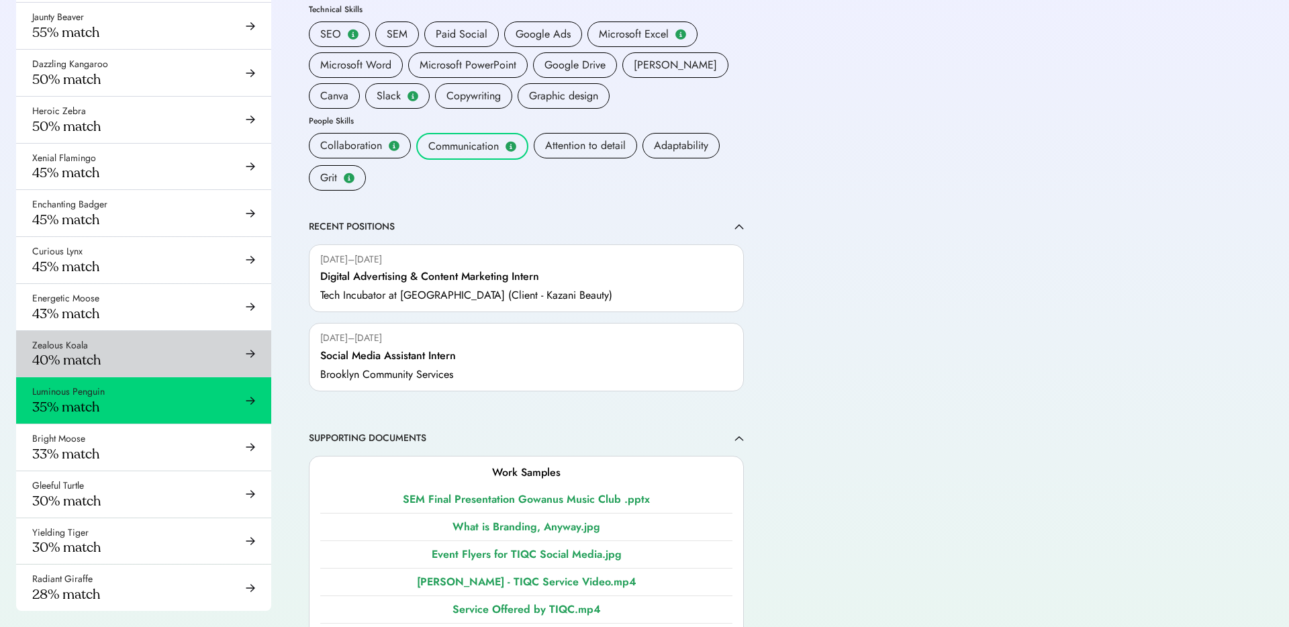
click at [133, 352] on div "Zealous Koala 40% match" at bounding box center [143, 354] width 255 height 46
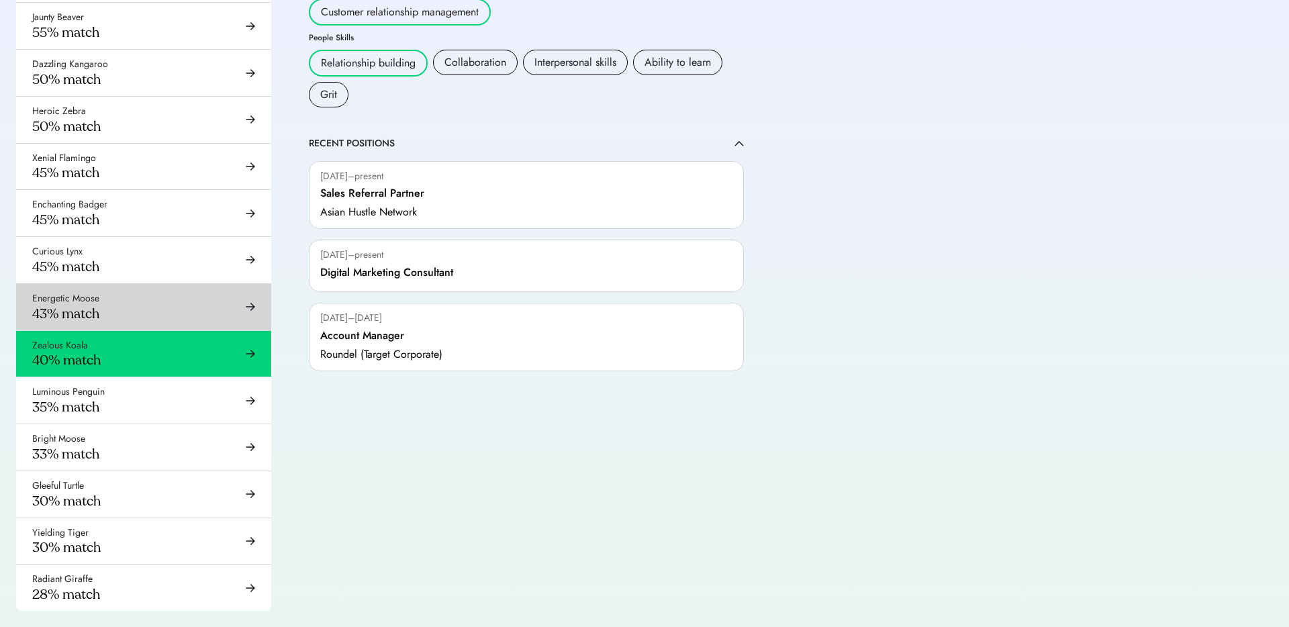
click at [142, 321] on div "Energetic Moose 43% match" at bounding box center [143, 307] width 255 height 46
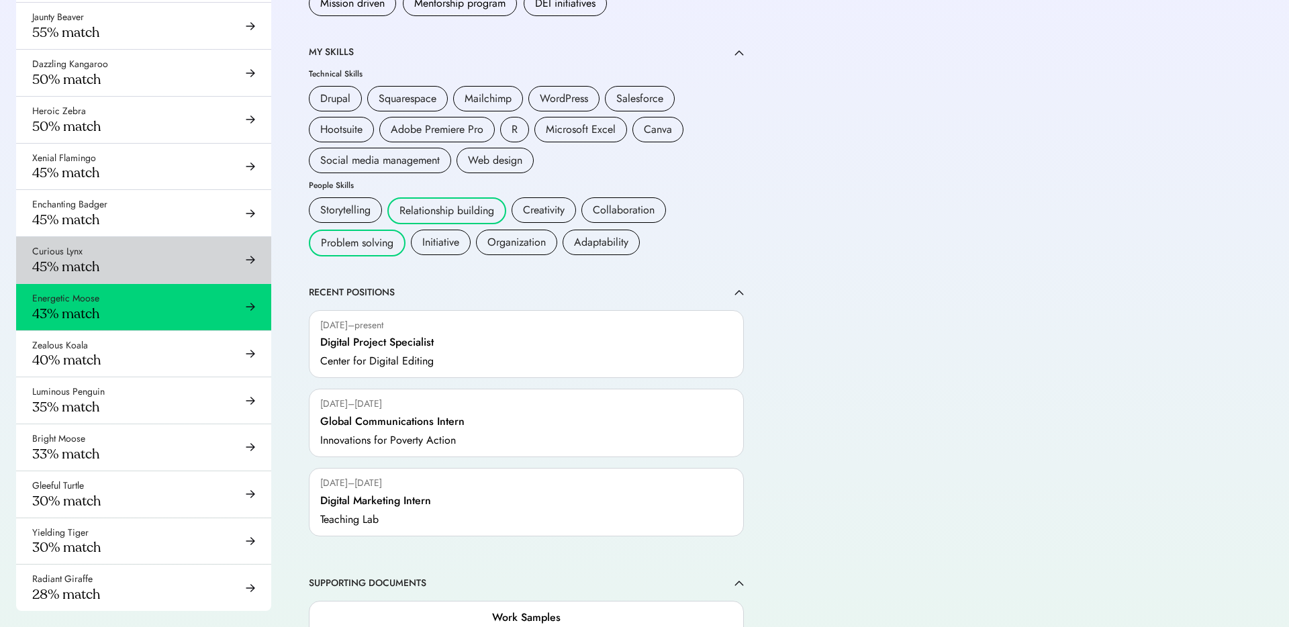
click at [166, 261] on div "Curious Lynx 45% match" at bounding box center [143, 260] width 255 height 46
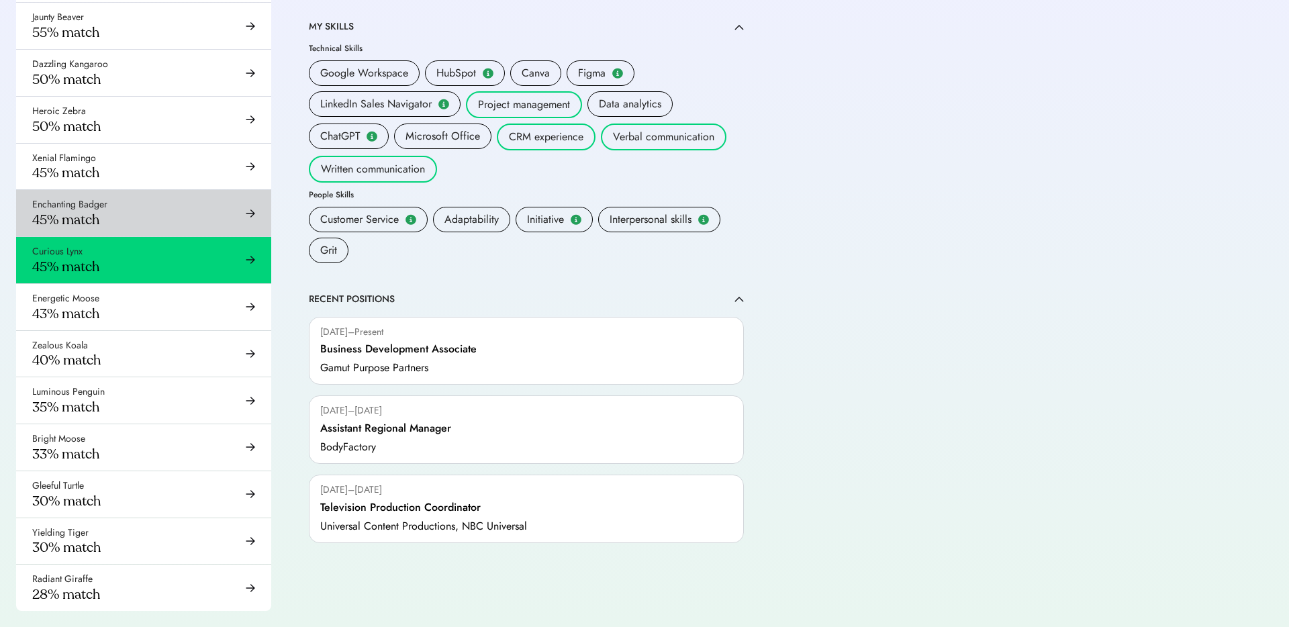
click at [168, 228] on div "Enchanting Badger 45% match" at bounding box center [143, 213] width 255 height 46
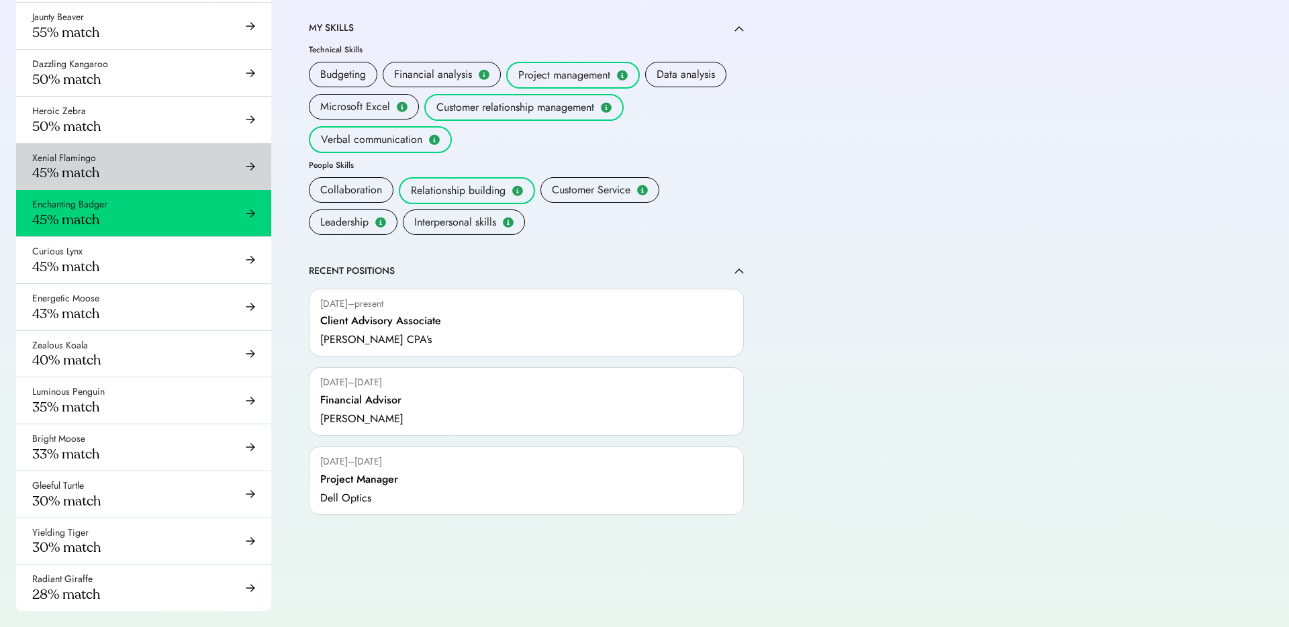
click at [168, 173] on div "Xenial Flamingo 45% match" at bounding box center [143, 167] width 255 height 46
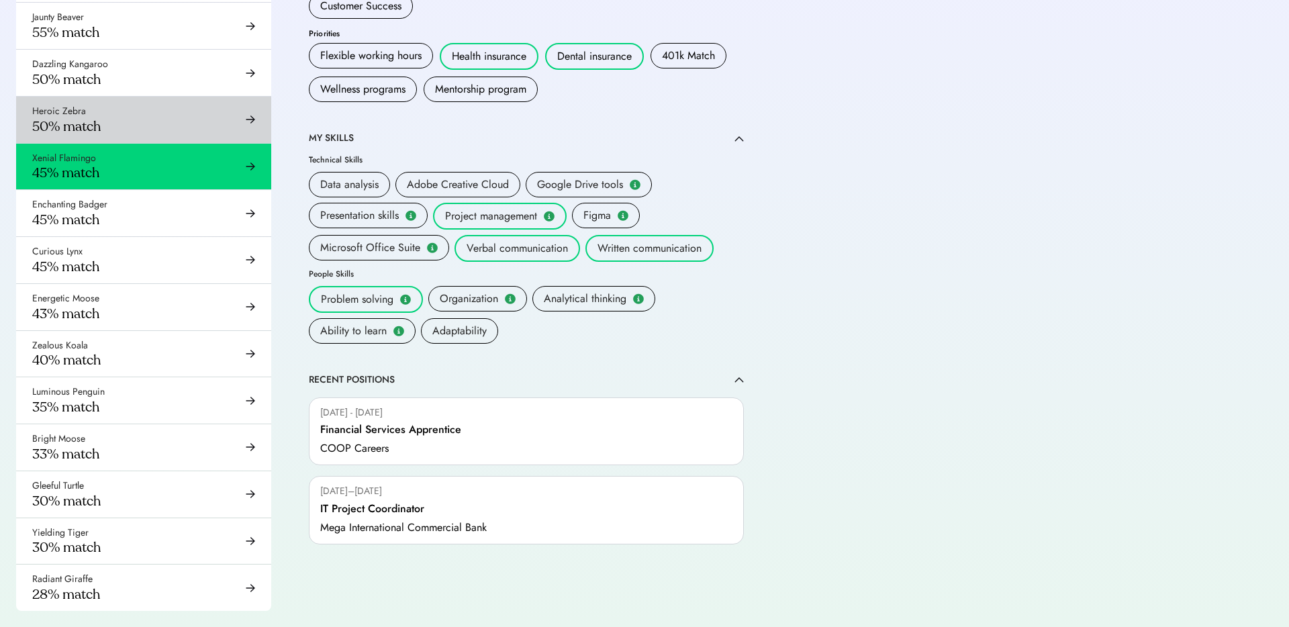
click at [164, 125] on div "Heroic Zebra 50% match" at bounding box center [143, 120] width 255 height 46
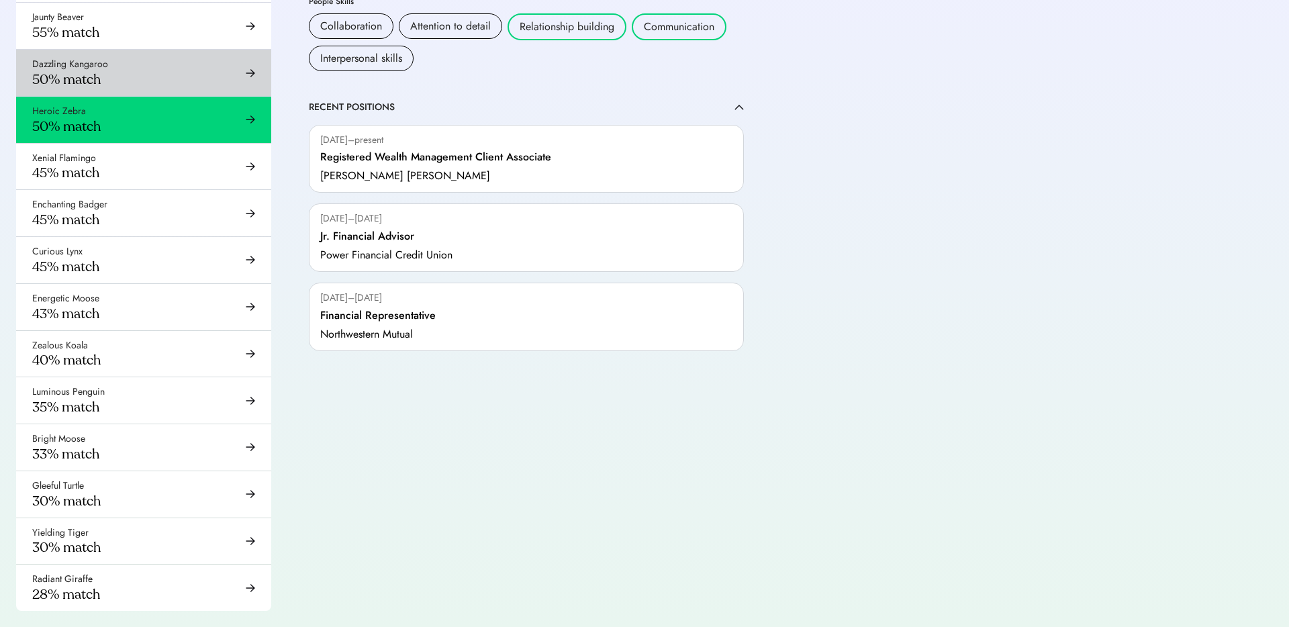
click at [168, 83] on div "Dazzling Kangaroo 50% match" at bounding box center [143, 73] width 255 height 46
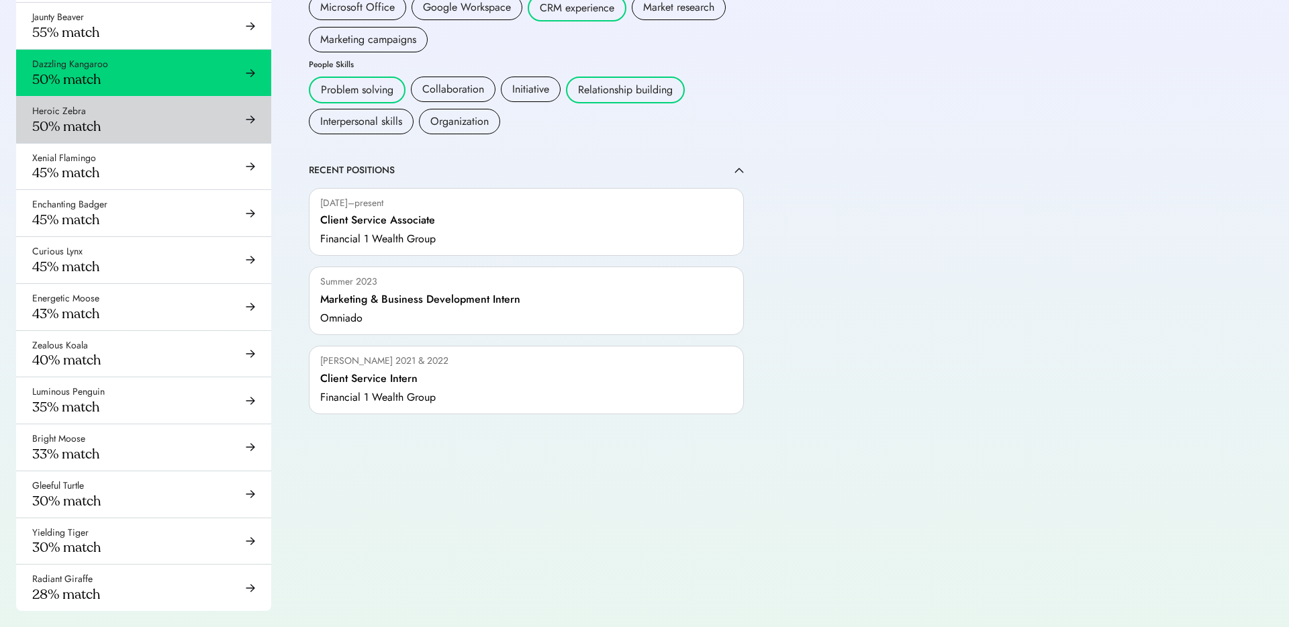
click at [161, 119] on div "Heroic Zebra 50% match" at bounding box center [143, 120] width 255 height 46
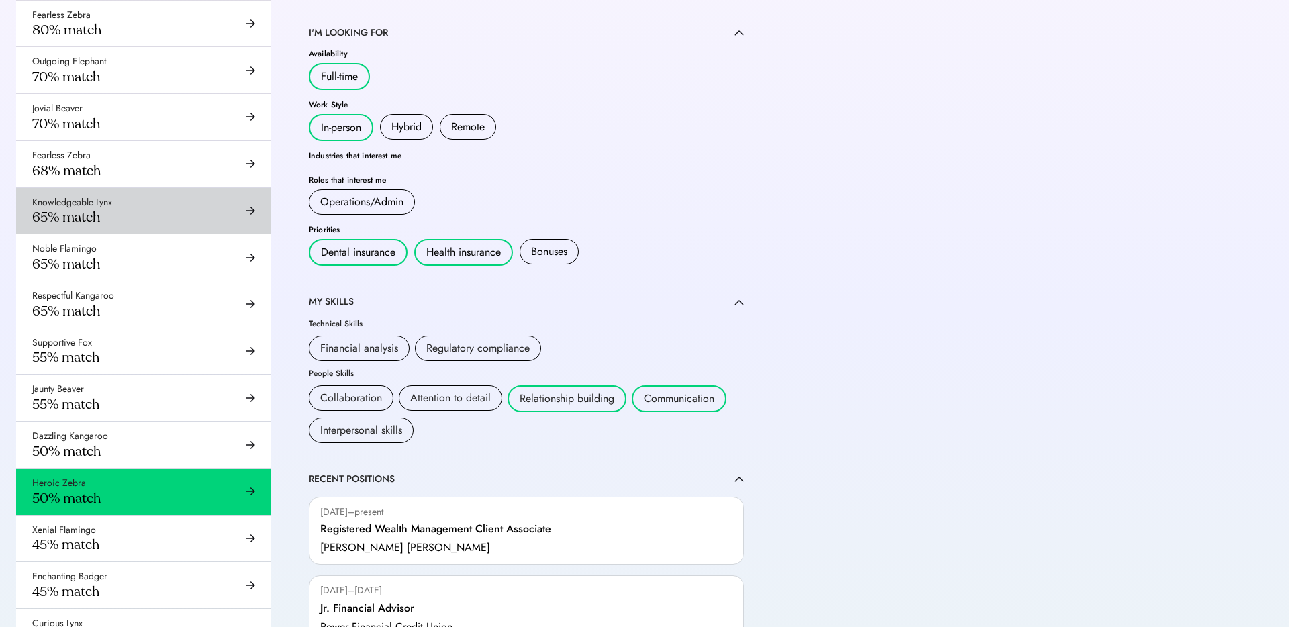
scroll to position [381, 0]
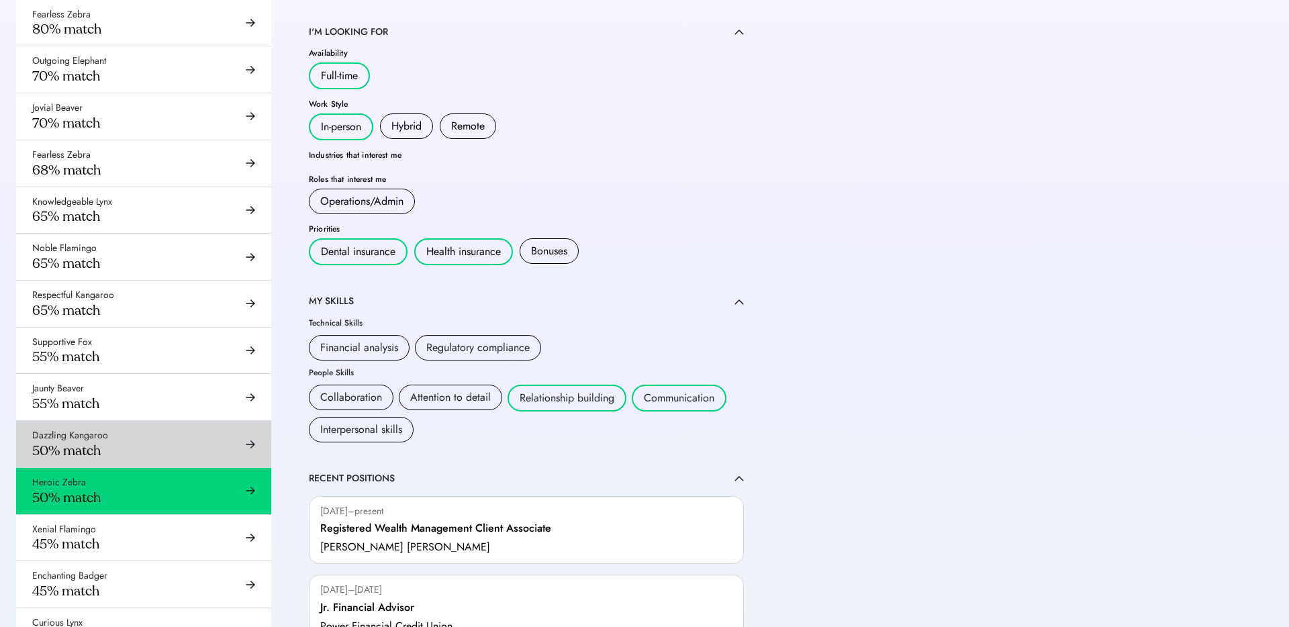
click at [129, 437] on div "Dazzling Kangaroo 50% match" at bounding box center [143, 444] width 255 height 46
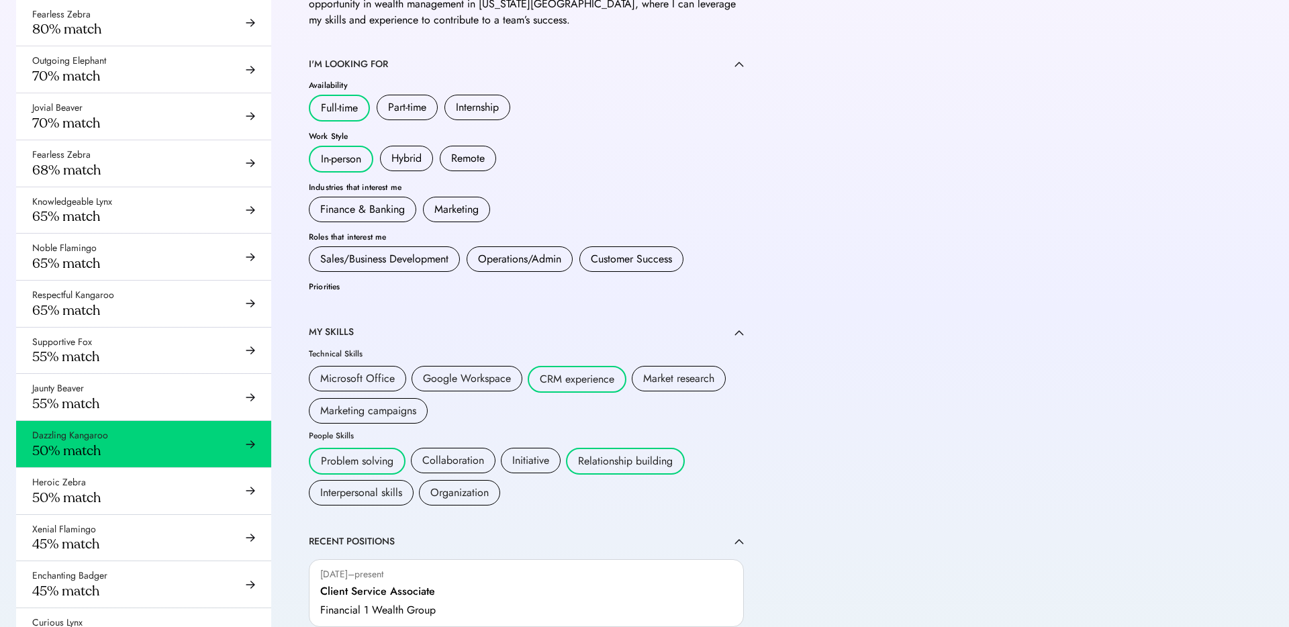
scroll to position [456, 0]
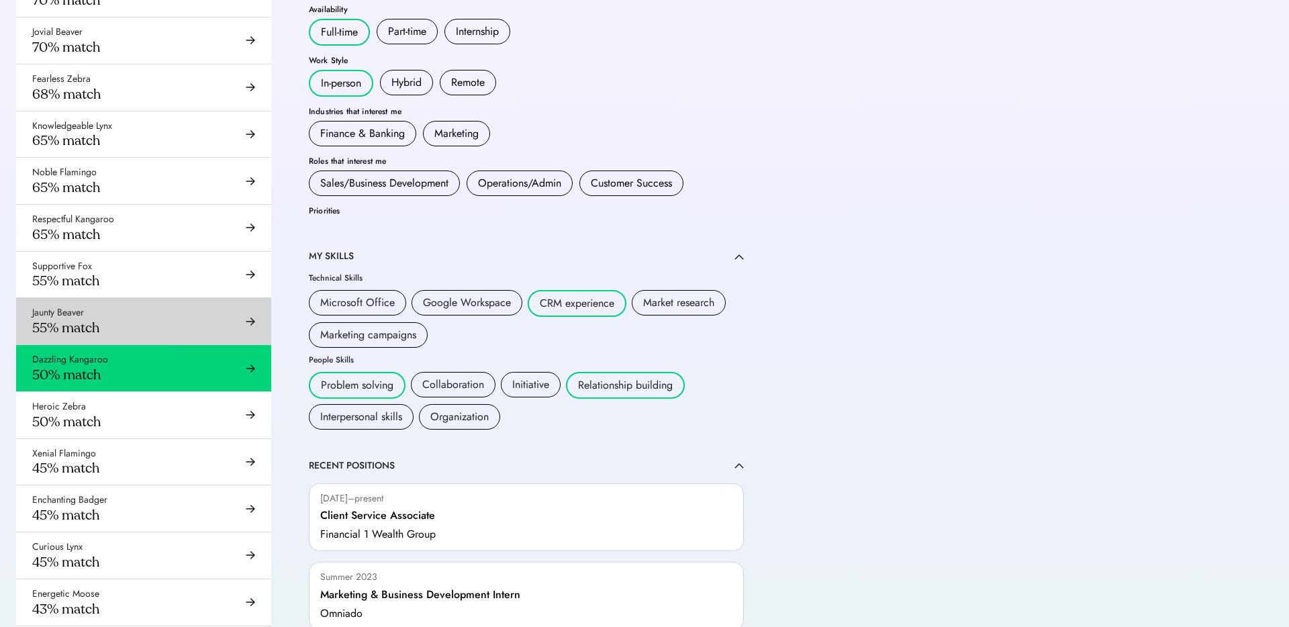
click at [192, 323] on div "Jaunty Beaver 55% match" at bounding box center [143, 321] width 255 height 46
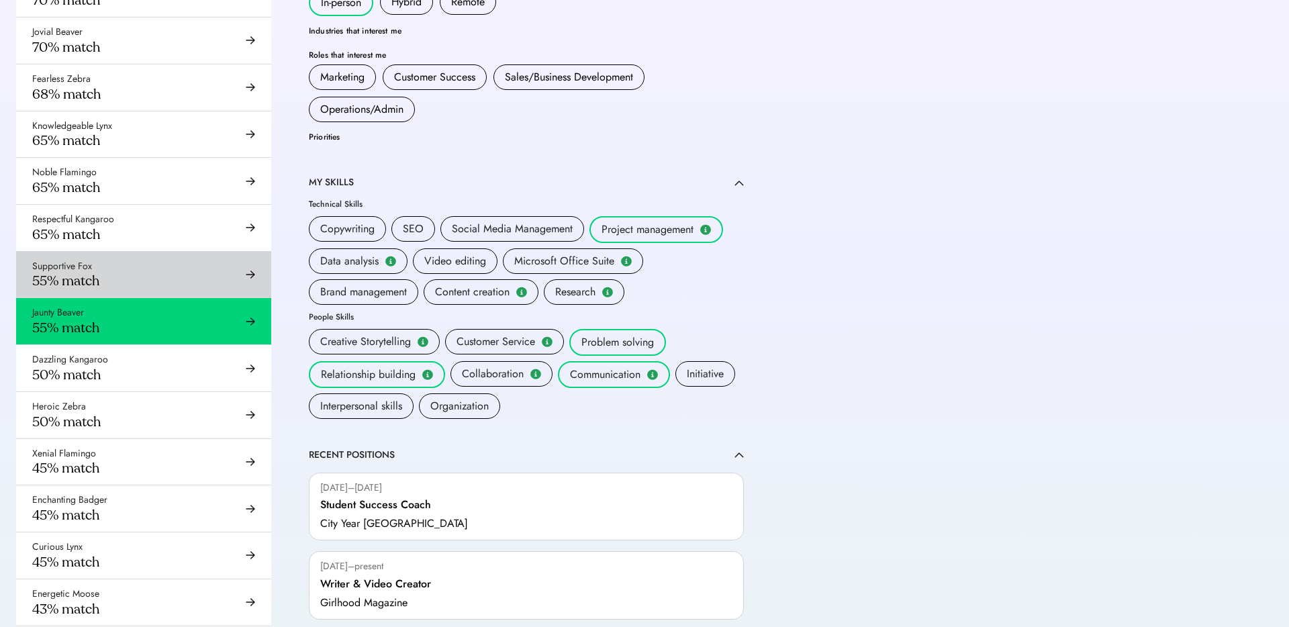
click at [195, 282] on div "Supportive Fox 55% match" at bounding box center [143, 275] width 255 height 46
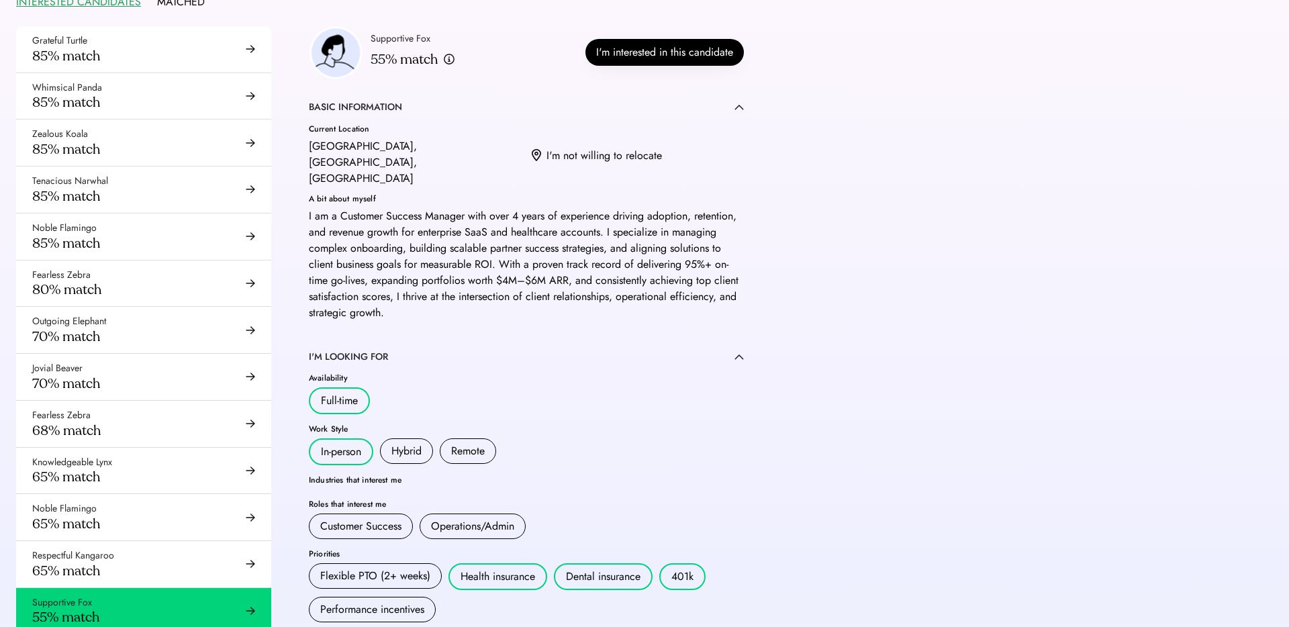
scroll to position [270, 0]
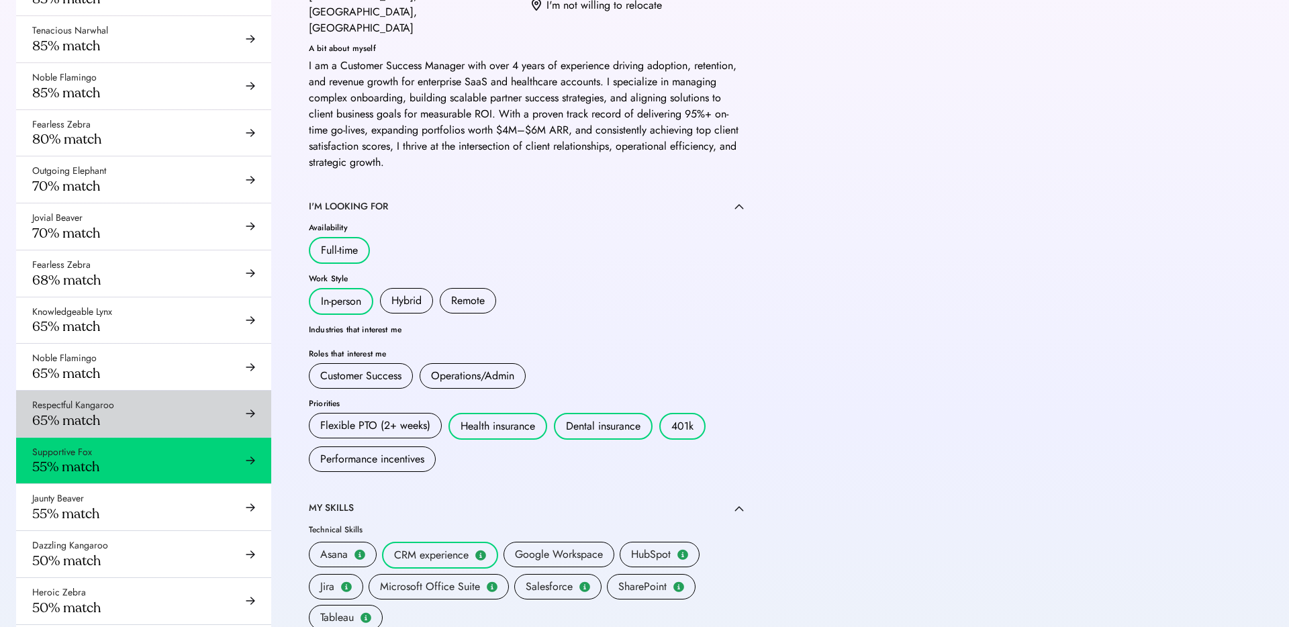
click at [107, 403] on div "Respectful Kangaroo" at bounding box center [73, 405] width 82 height 13
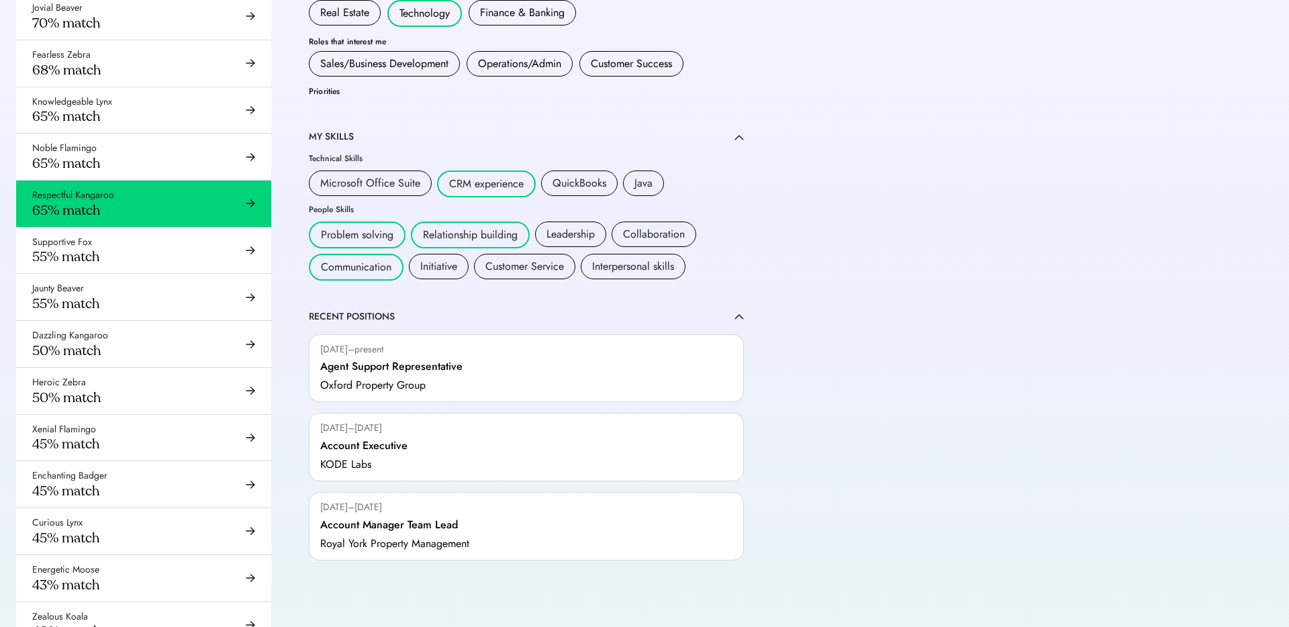
scroll to position [479, 0]
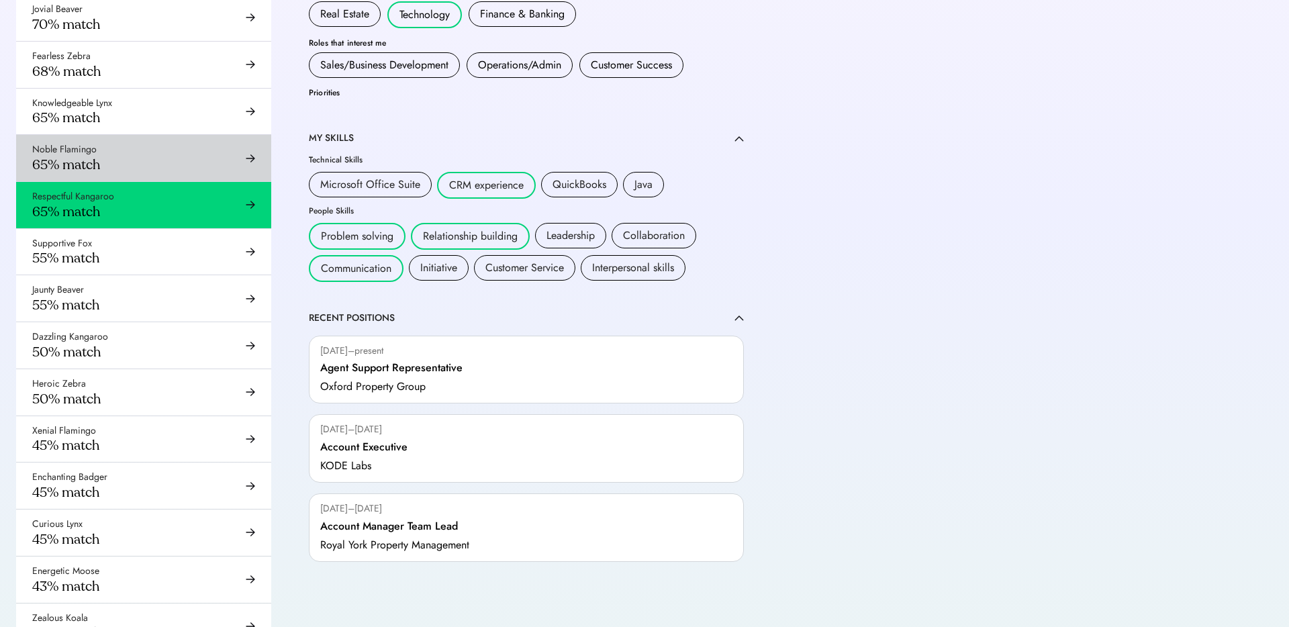
click at [164, 169] on div "Noble Flamingo 65% match" at bounding box center [143, 158] width 255 height 46
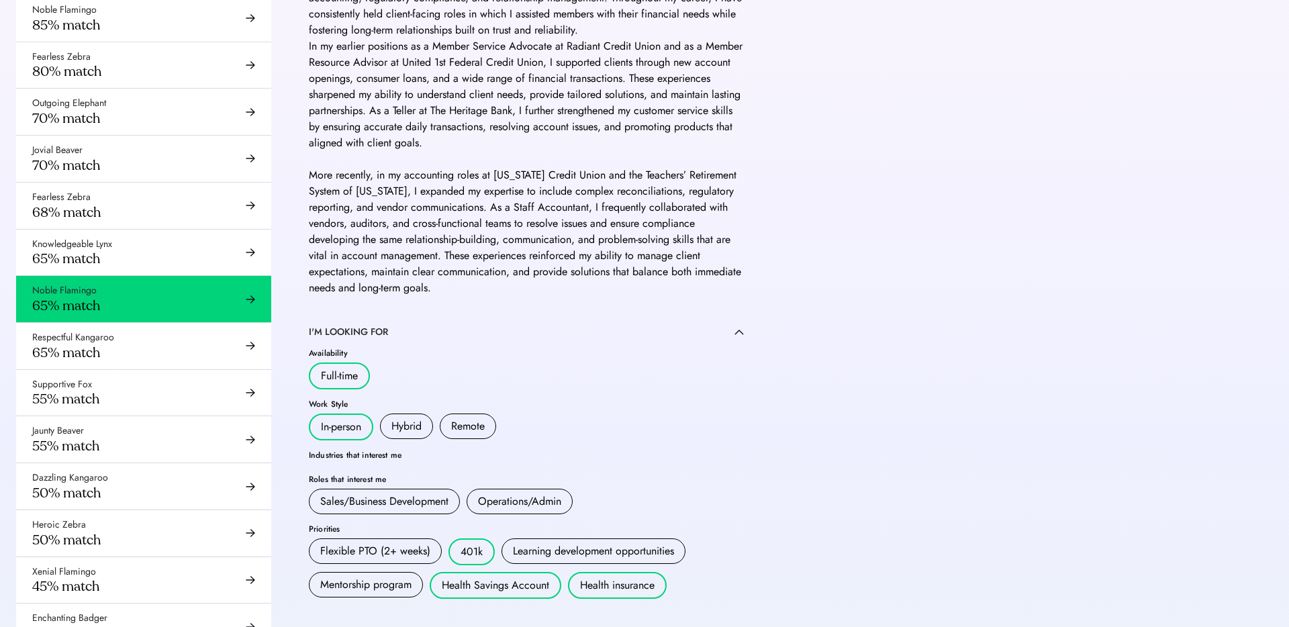
scroll to position [326, 0]
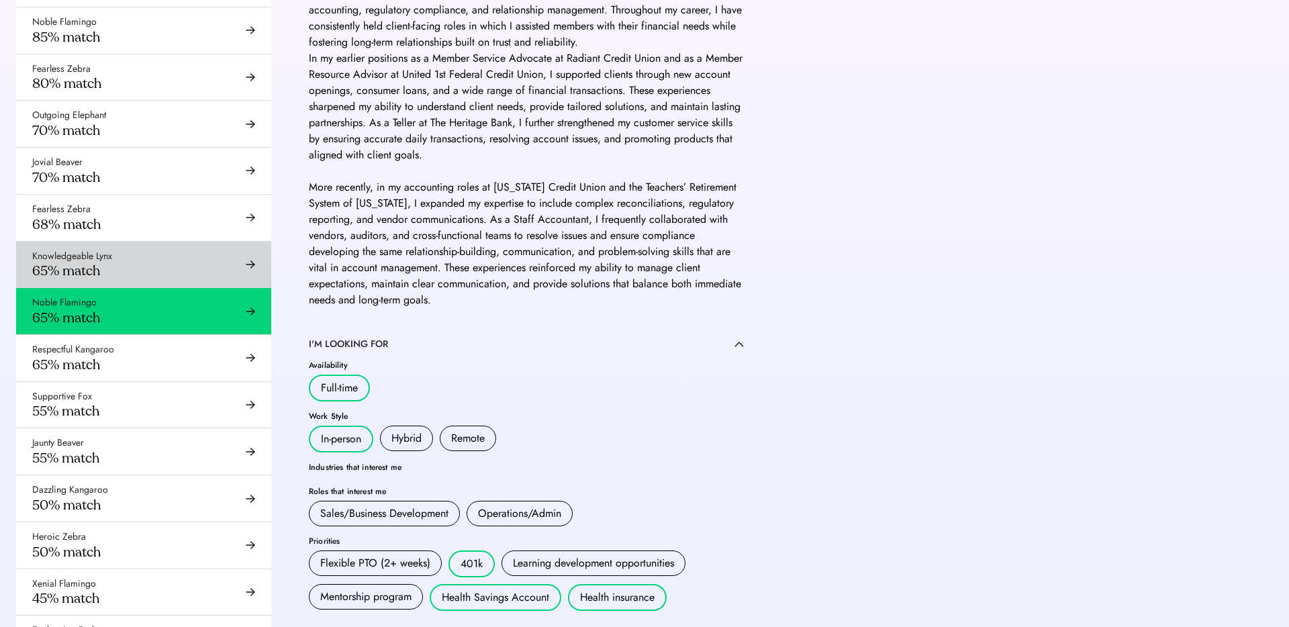
click at [164, 252] on div "Knowledgeable Lynx 65% match" at bounding box center [143, 265] width 255 height 46
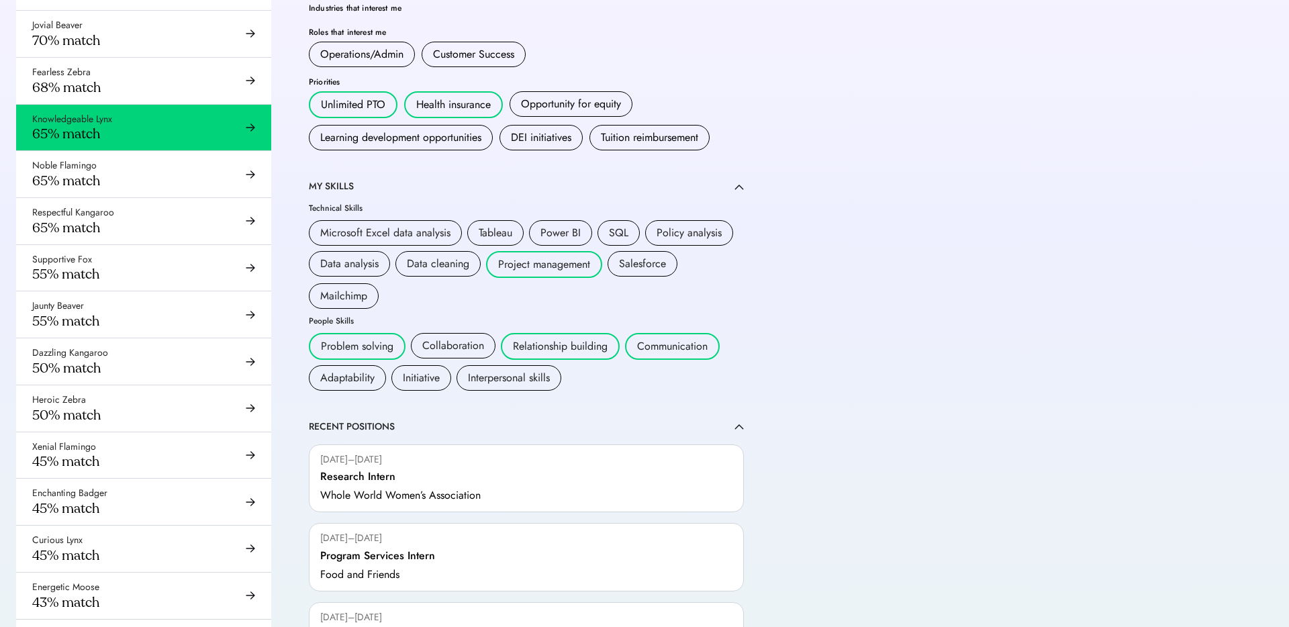
scroll to position [423, 0]
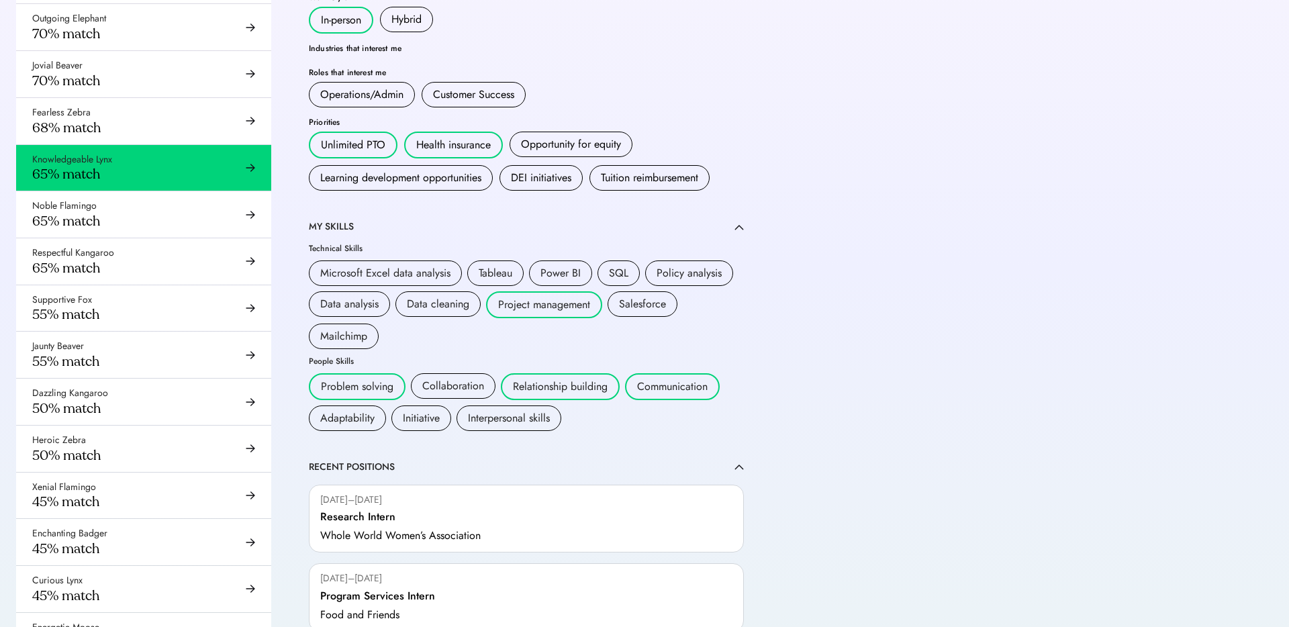
click at [152, 127] on div "Fearless Zebra 68% match" at bounding box center [143, 121] width 255 height 46
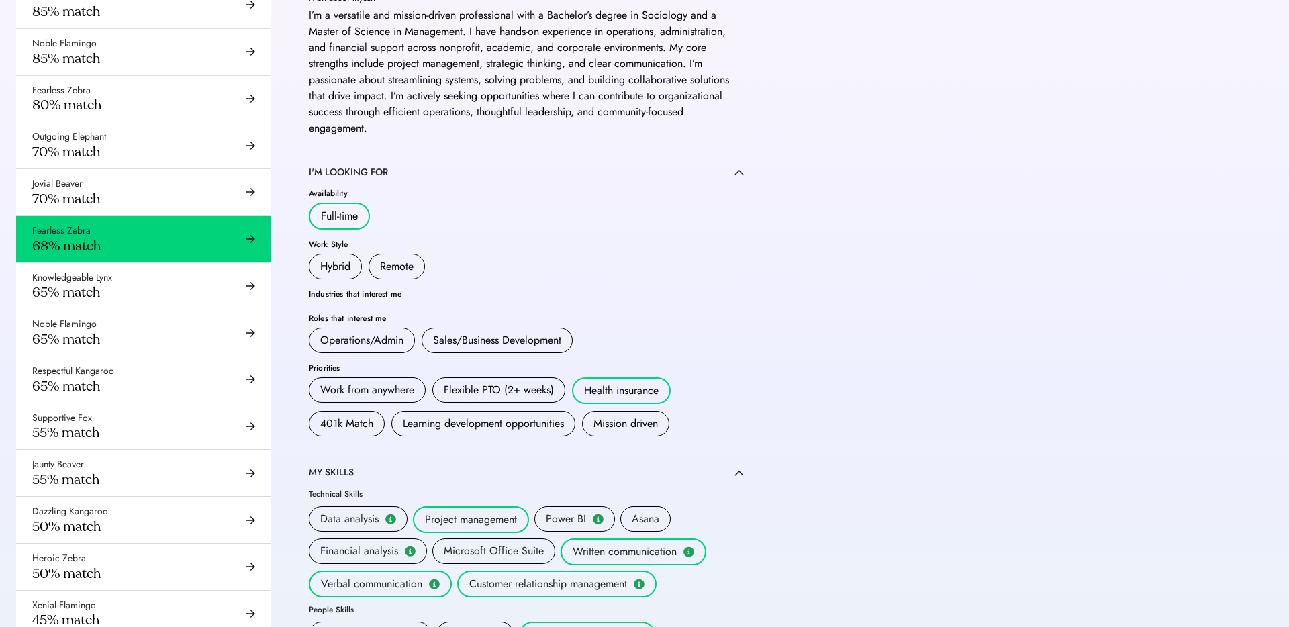
scroll to position [287, 0]
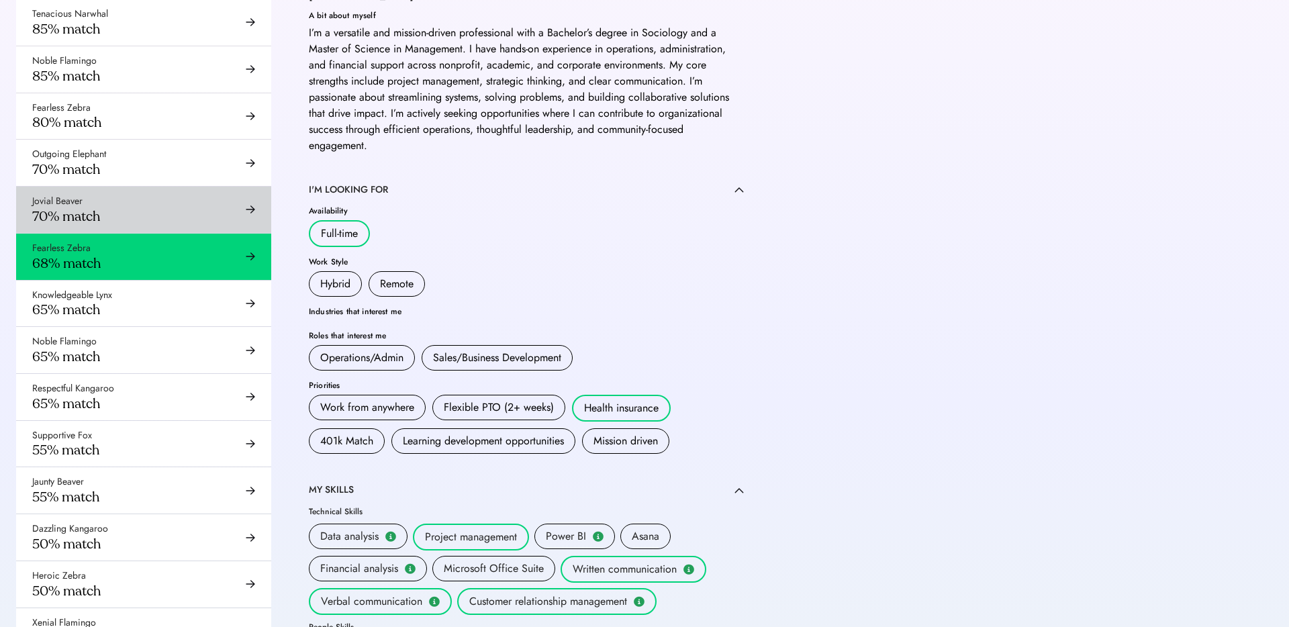
click at [195, 191] on div "Jovial Beaver 70% match" at bounding box center [143, 210] width 255 height 46
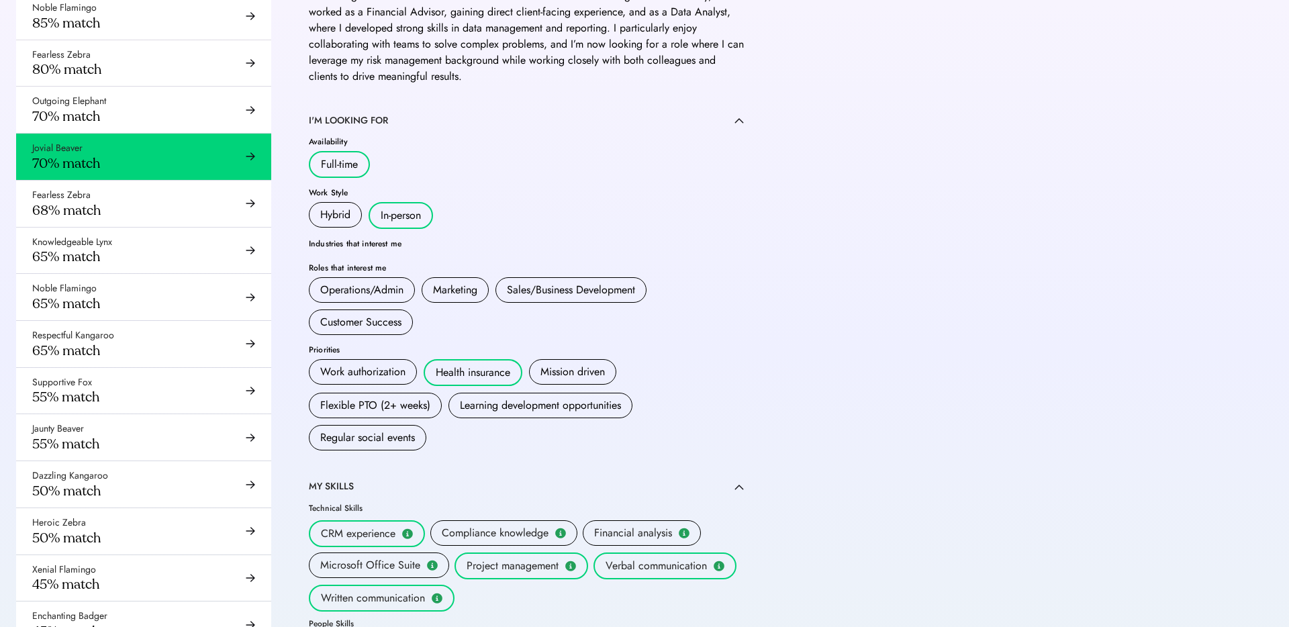
scroll to position [5, 0]
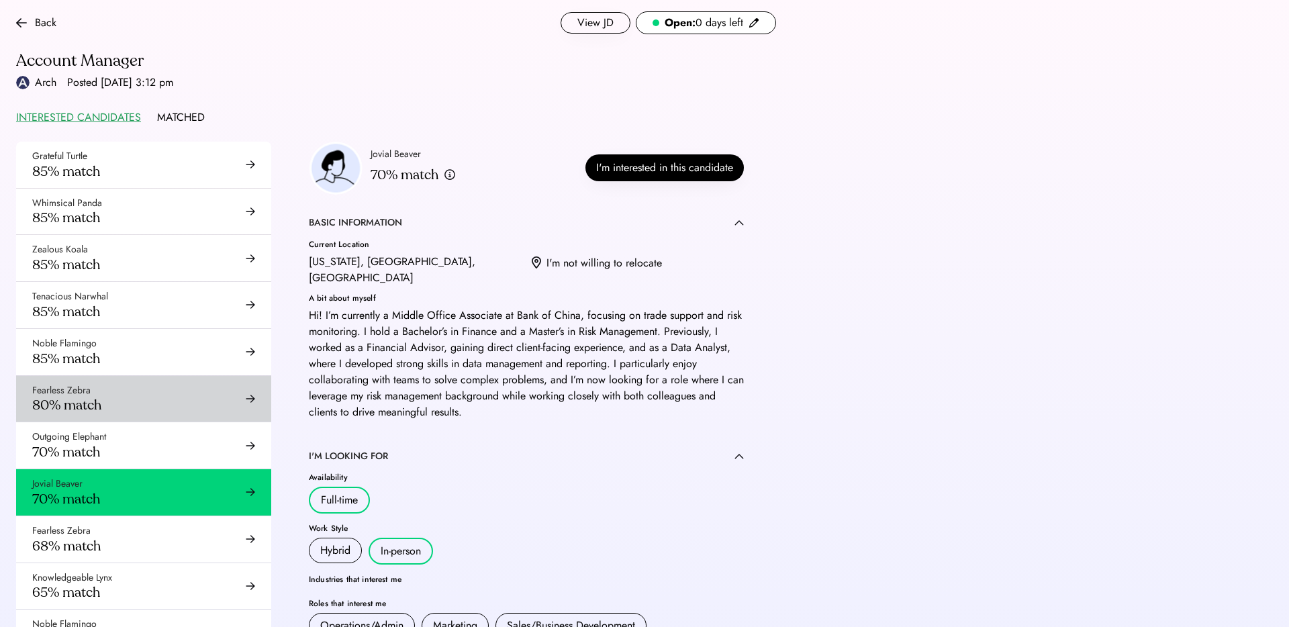
click at [119, 432] on div "Outgoing Elephant 70% match" at bounding box center [143, 445] width 255 height 46
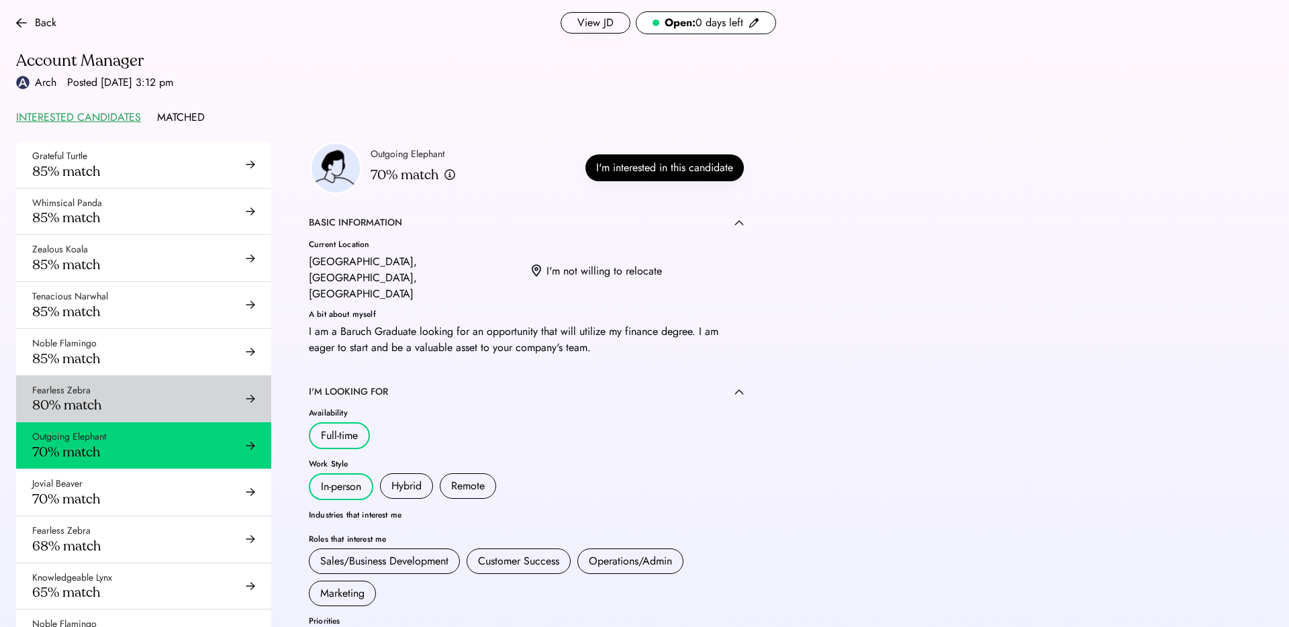
click at [130, 393] on div "Fearless Zebra 80% match" at bounding box center [143, 399] width 255 height 46
